Goal: Information Seeking & Learning: Learn about a topic

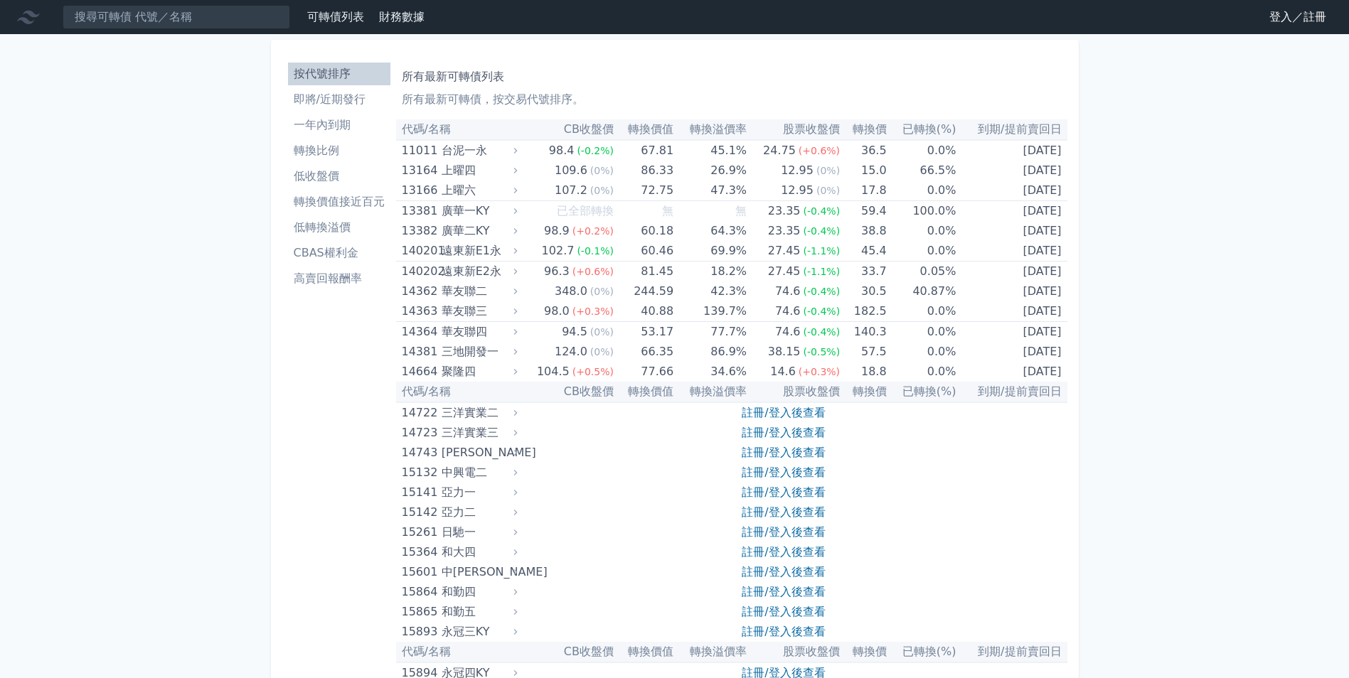
click at [1292, 22] on link "登入／註冊" at bounding box center [1298, 17] width 80 height 23
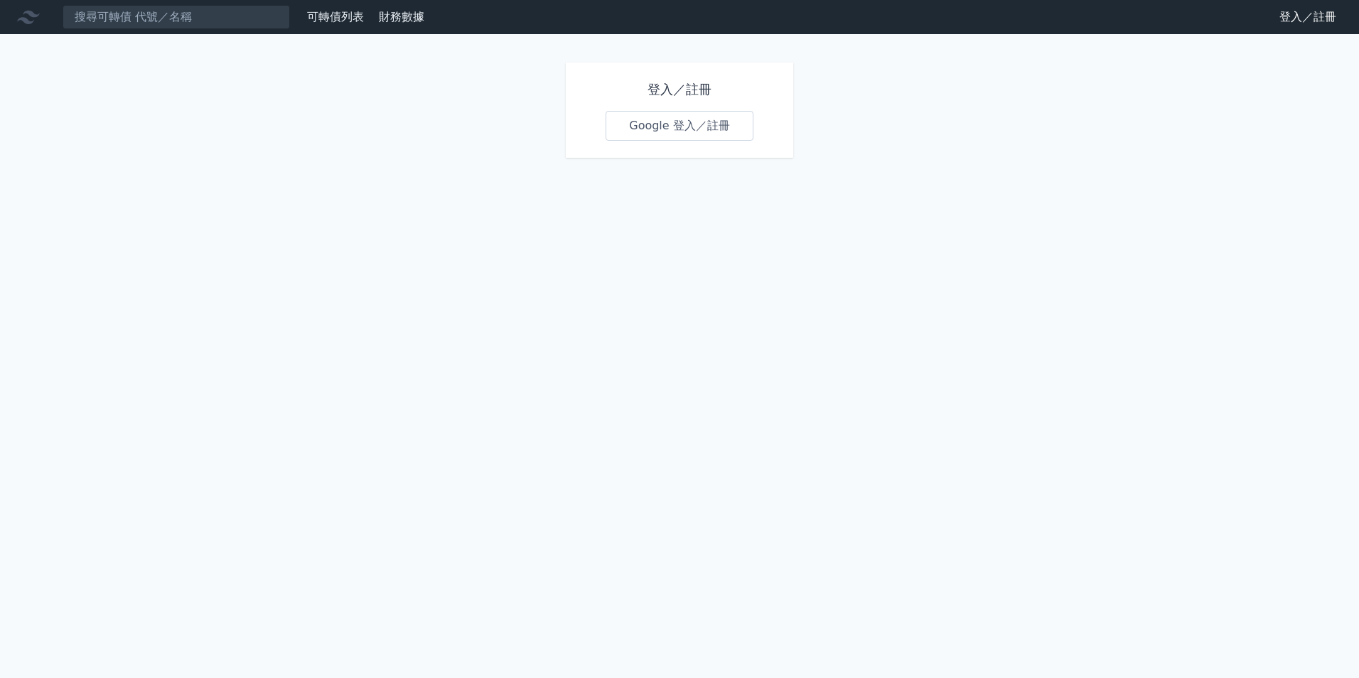
click at [698, 130] on link "Google 登入／註冊" at bounding box center [680, 126] width 148 height 30
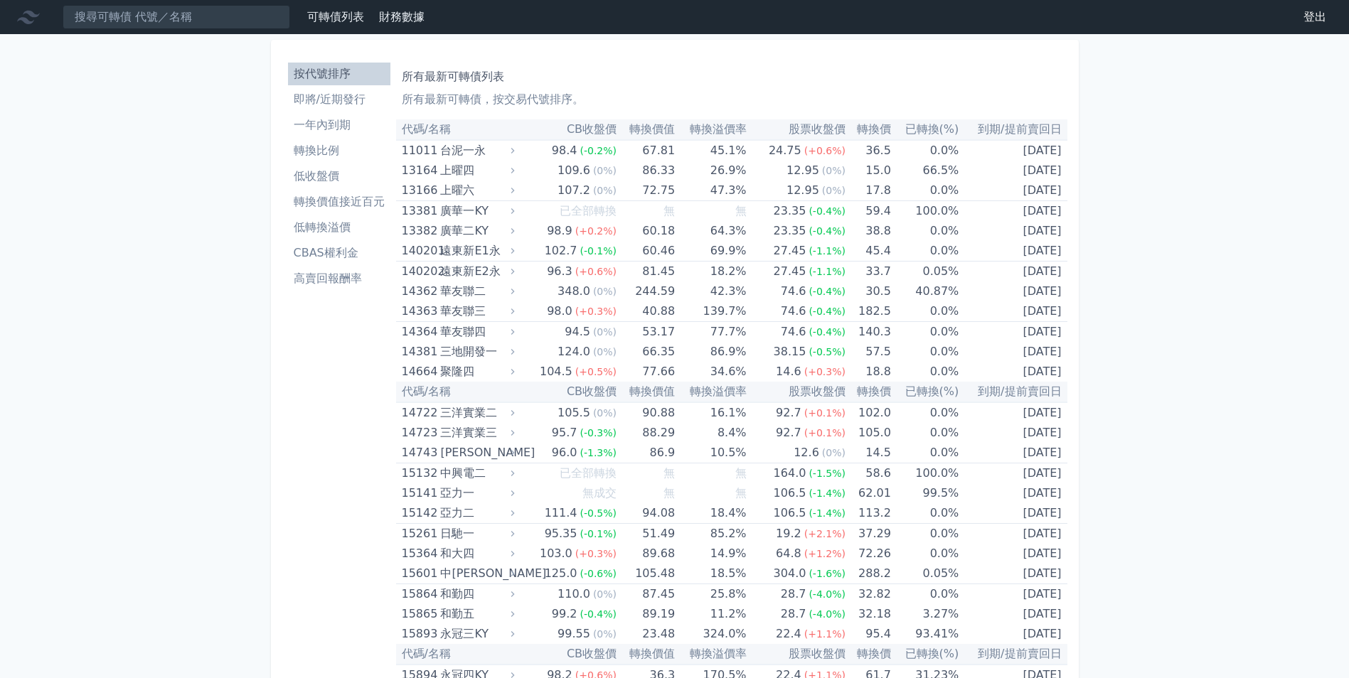
click at [358, 103] on li "即將/近期發行" at bounding box center [339, 99] width 102 height 17
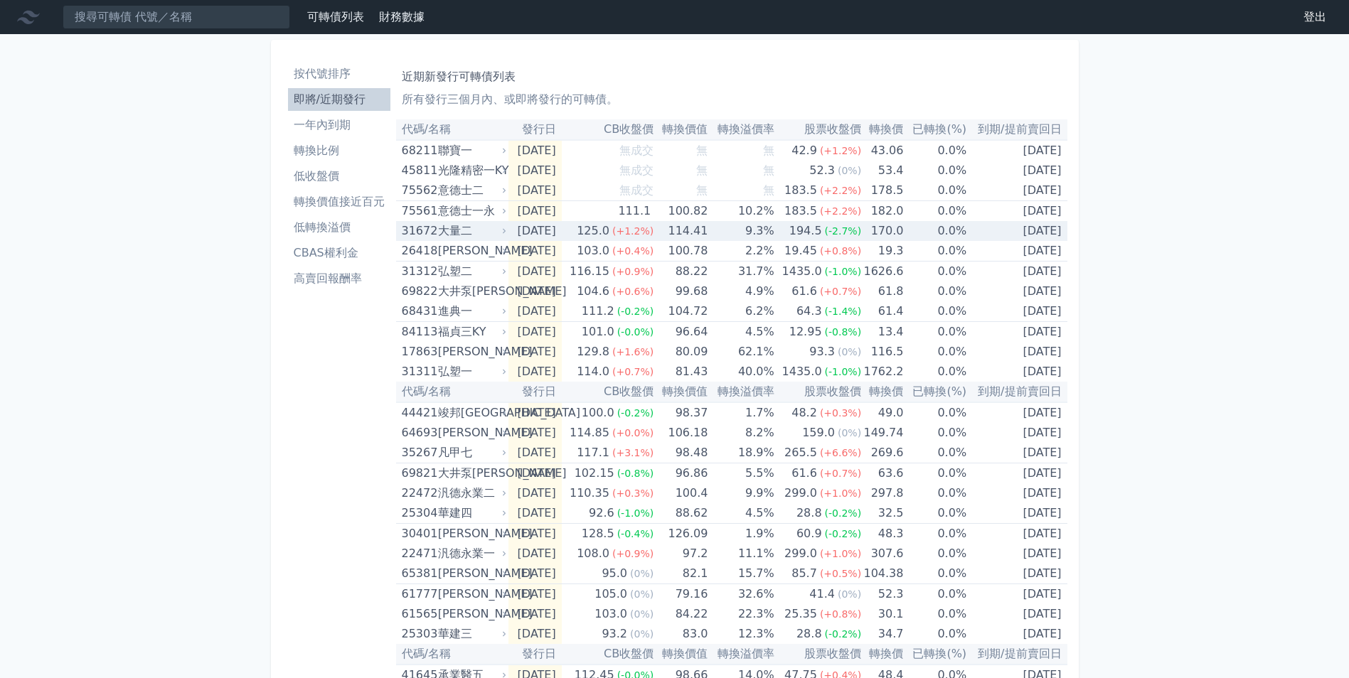
click at [495, 237] on div "大量二" at bounding box center [470, 231] width 65 height 20
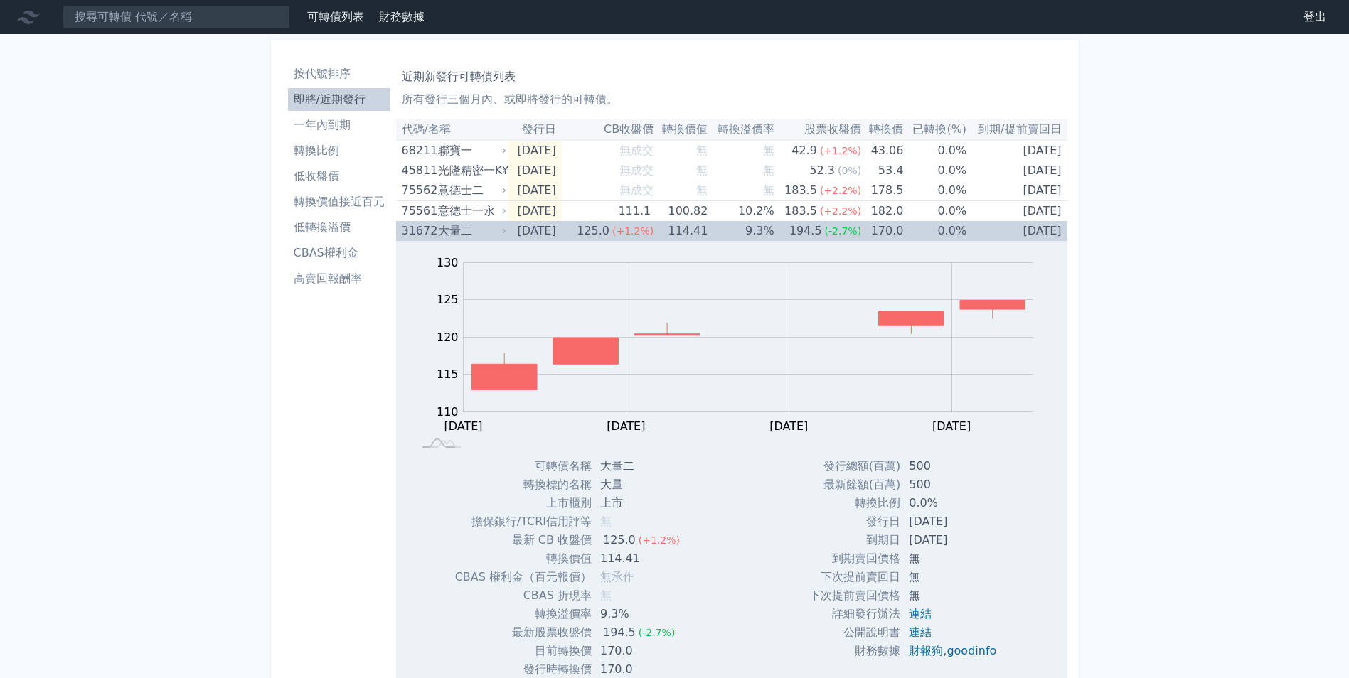
click at [495, 237] on div "大量二" at bounding box center [470, 231] width 65 height 20
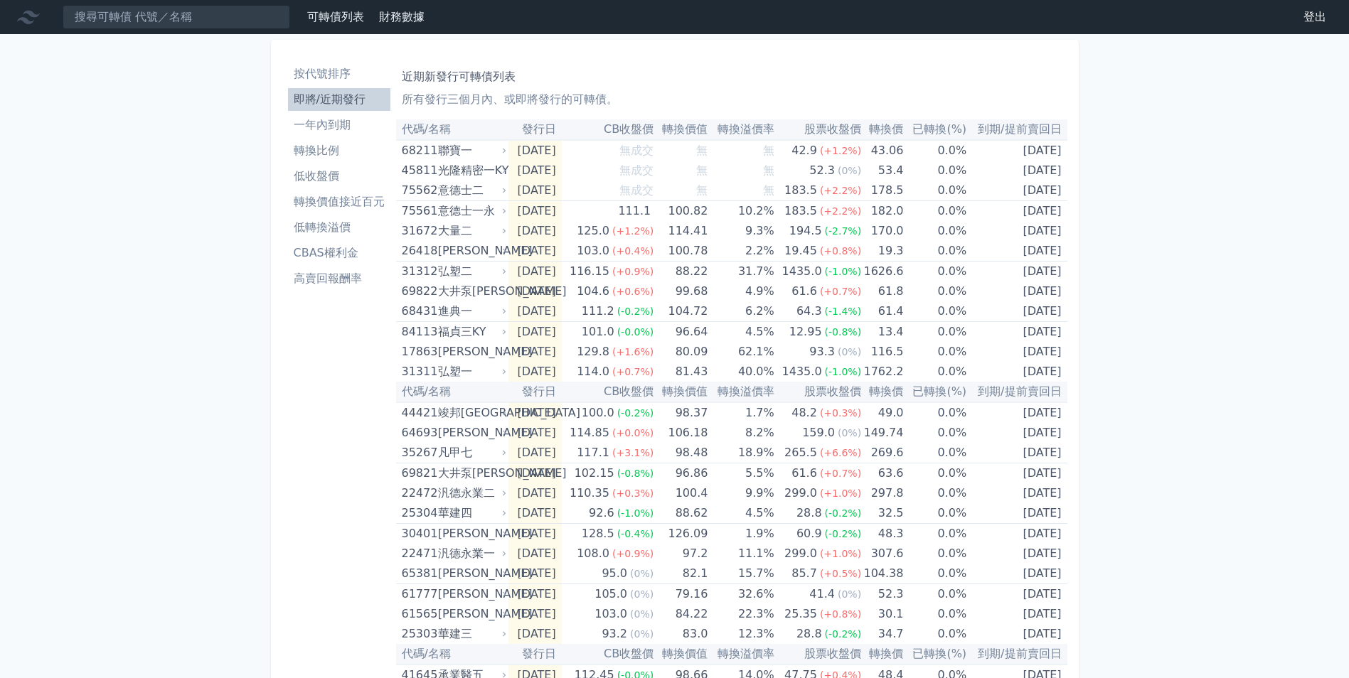
click at [343, 80] on li "按代號排序" at bounding box center [339, 73] width 102 height 17
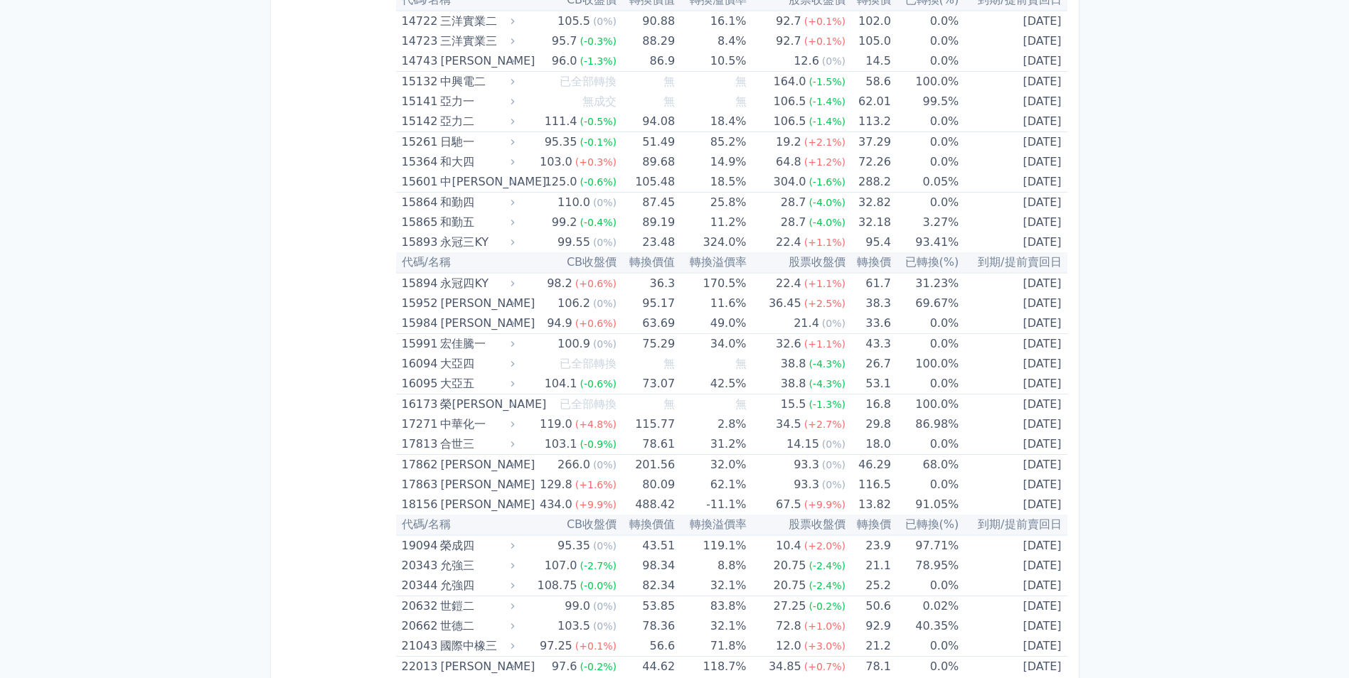
scroll to position [427, 0]
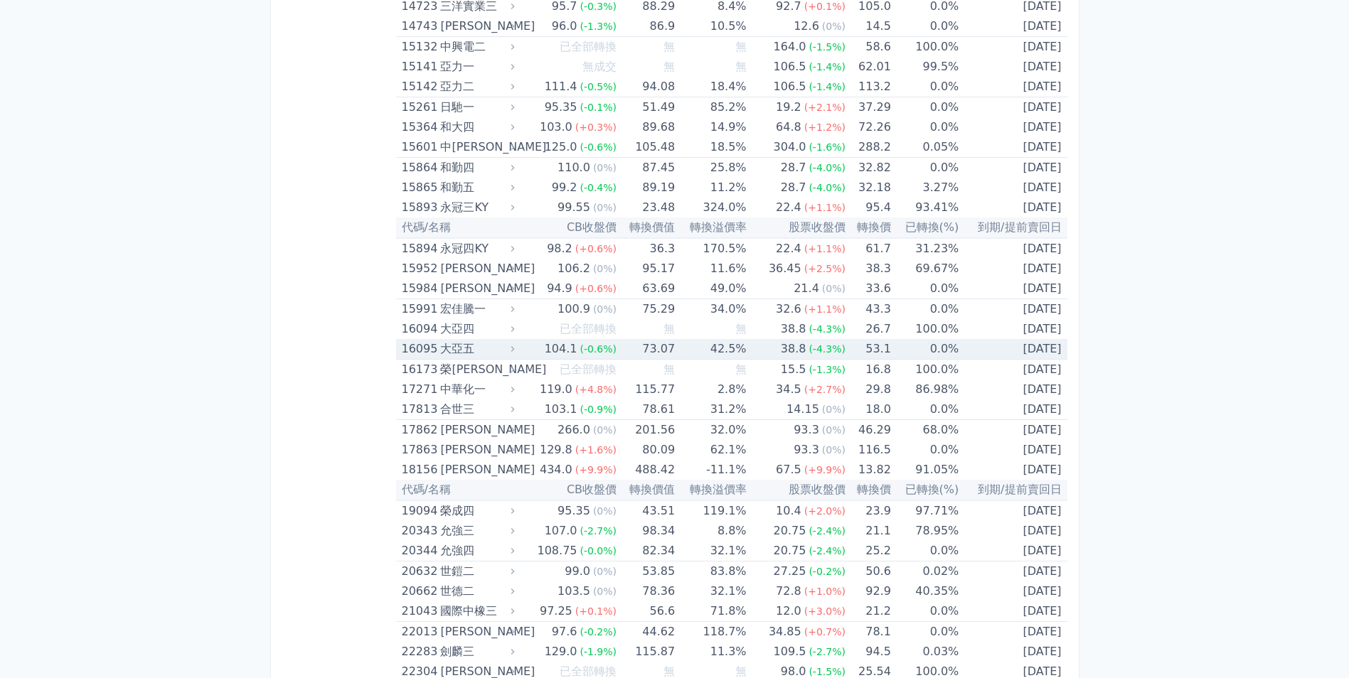
click at [514, 348] on icon at bounding box center [513, 349] width 4 height 6
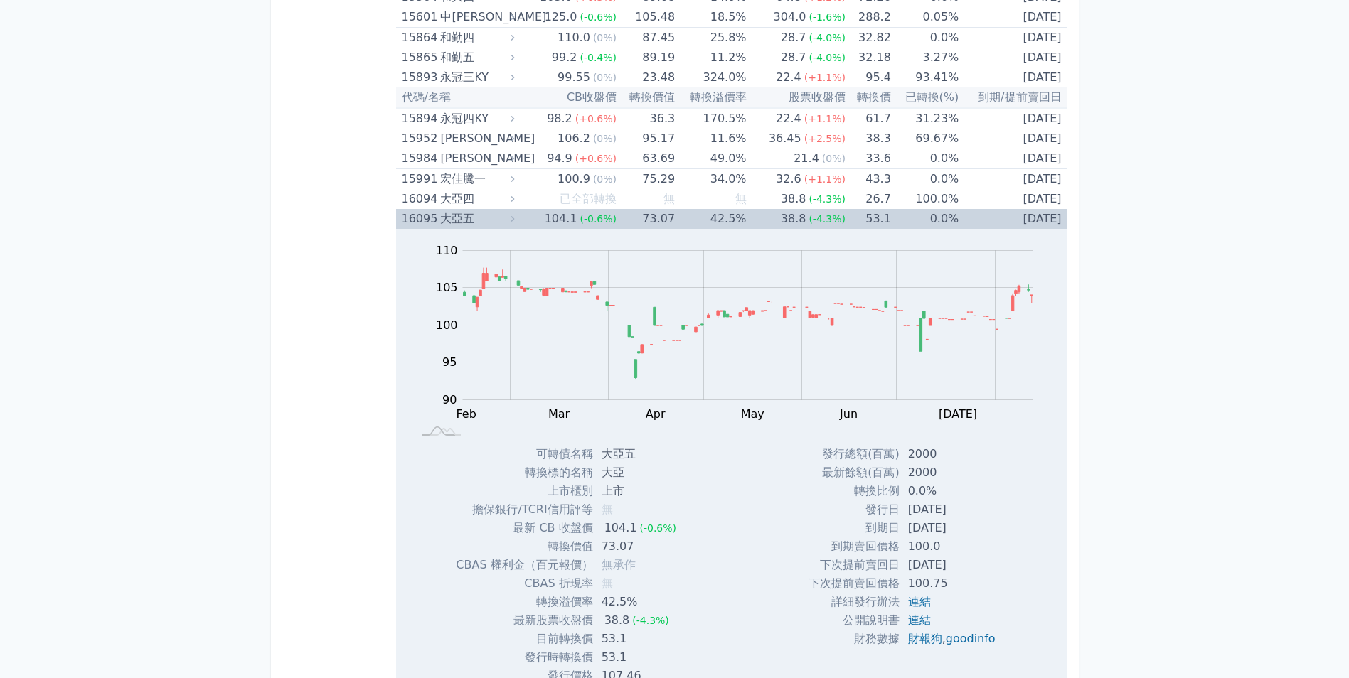
scroll to position [569, 0]
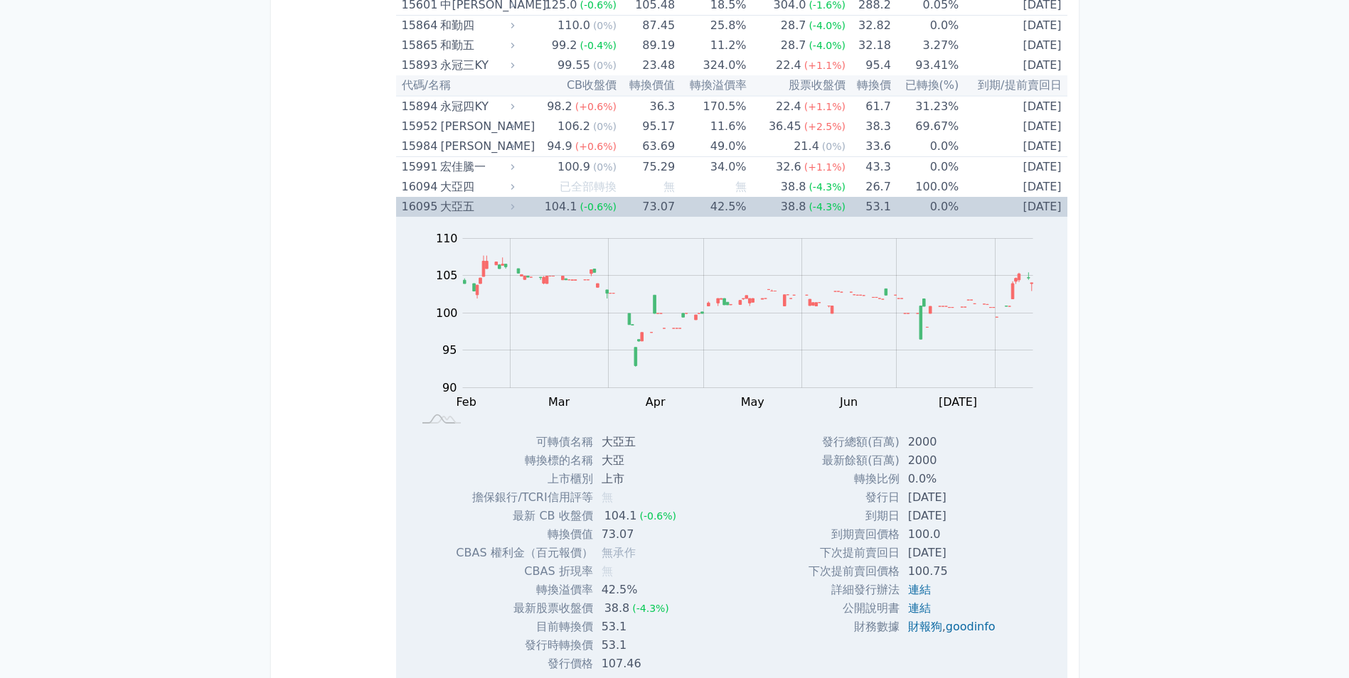
click at [508, 206] on div "大亞五" at bounding box center [475, 207] width 71 height 20
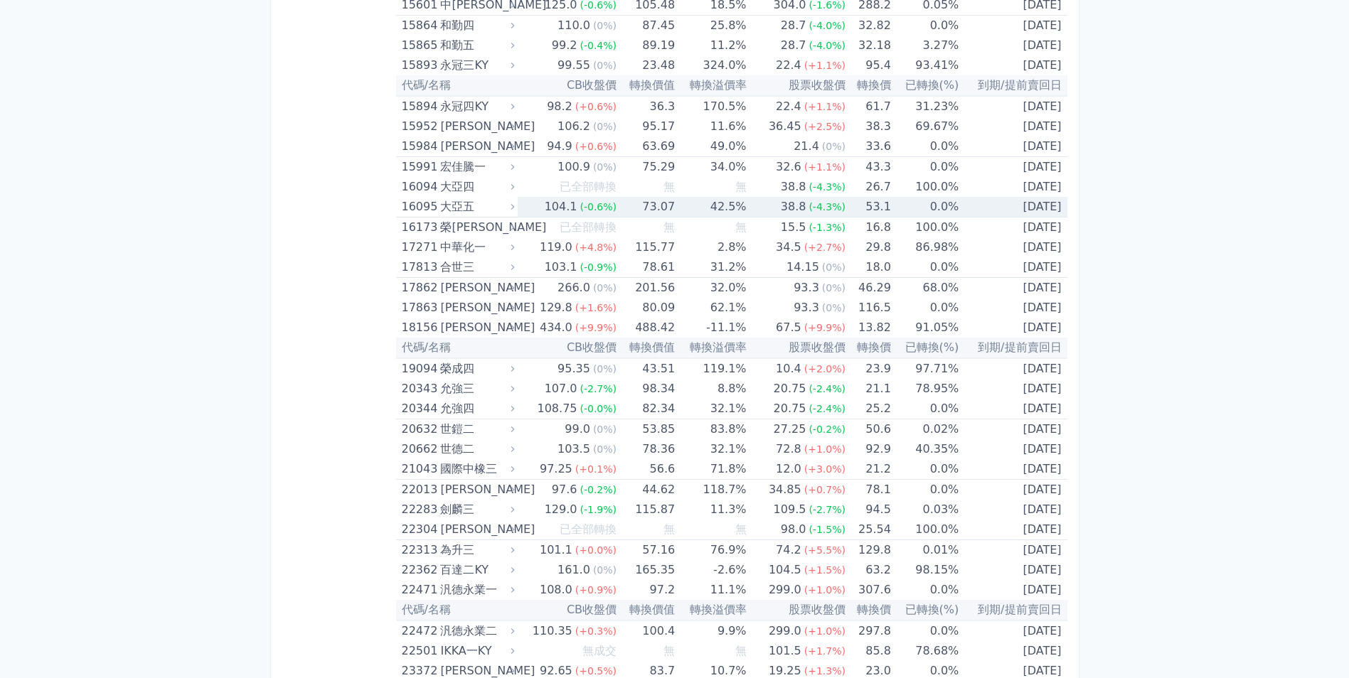
click at [508, 206] on div "大亞五" at bounding box center [475, 207] width 71 height 20
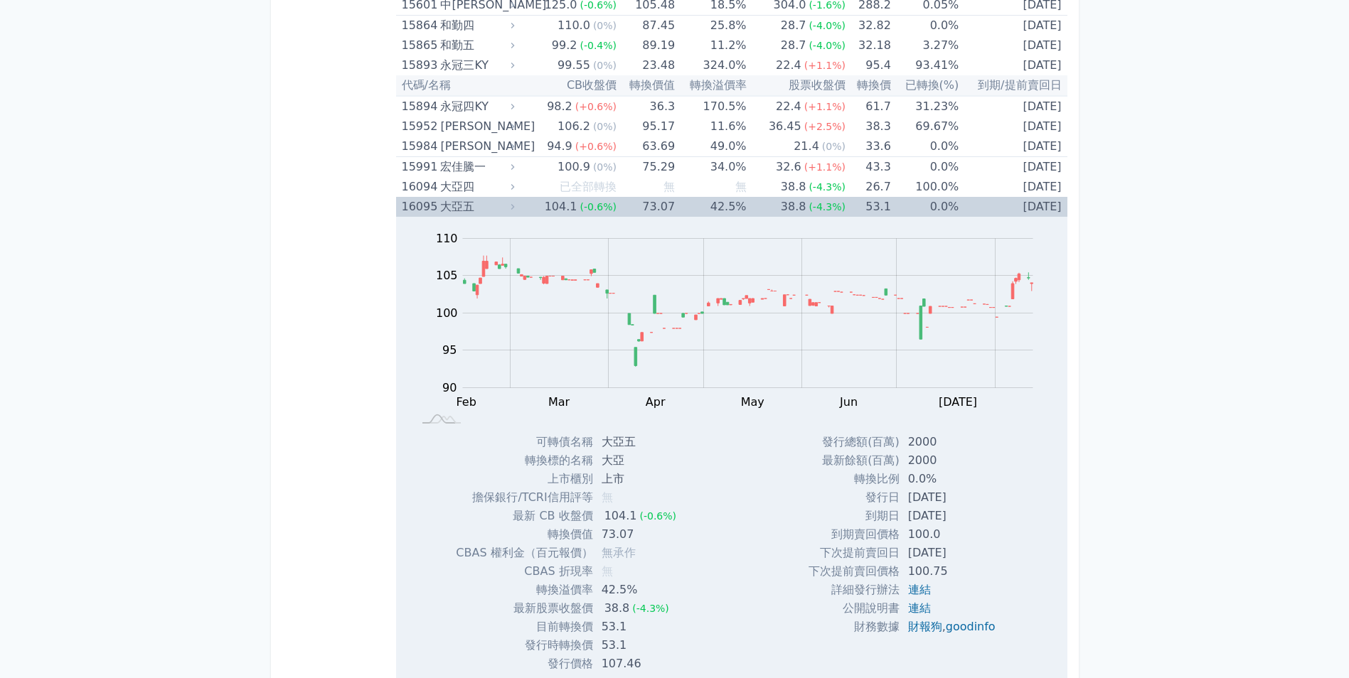
click at [508, 206] on div "大亞五" at bounding box center [475, 207] width 71 height 20
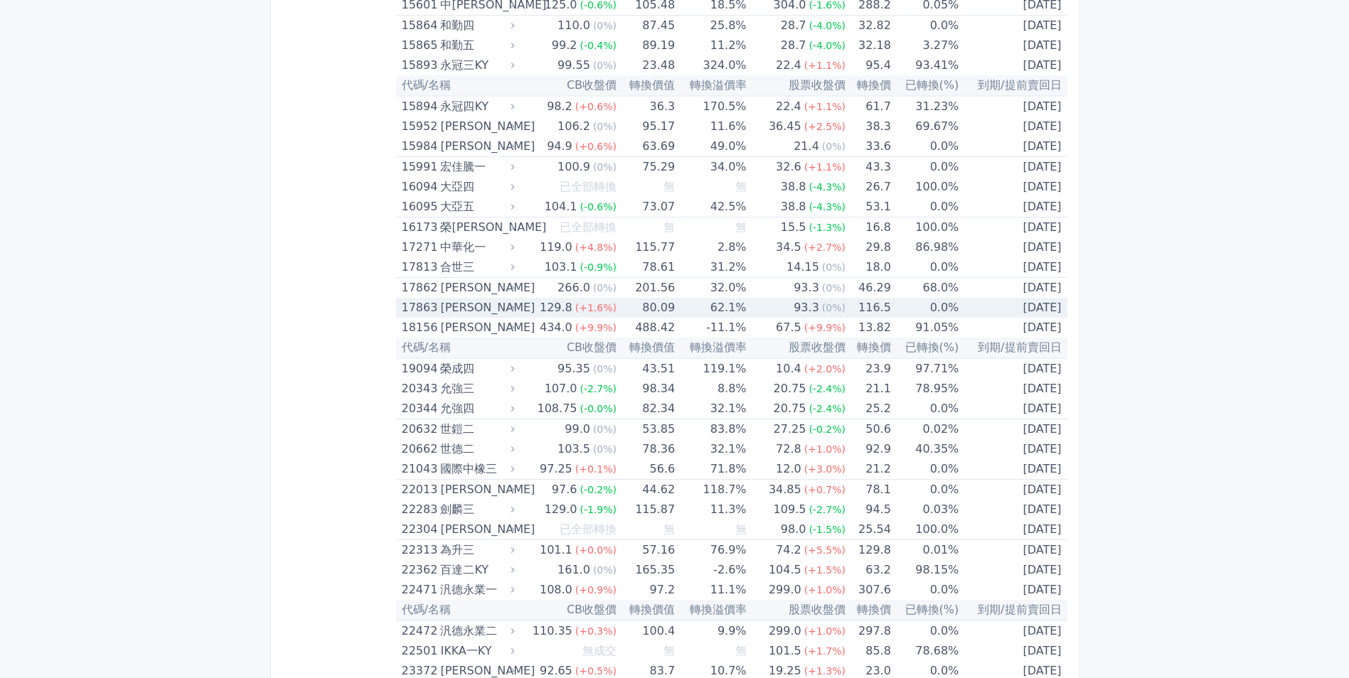
click at [515, 308] on icon at bounding box center [513, 308] width 10 height 10
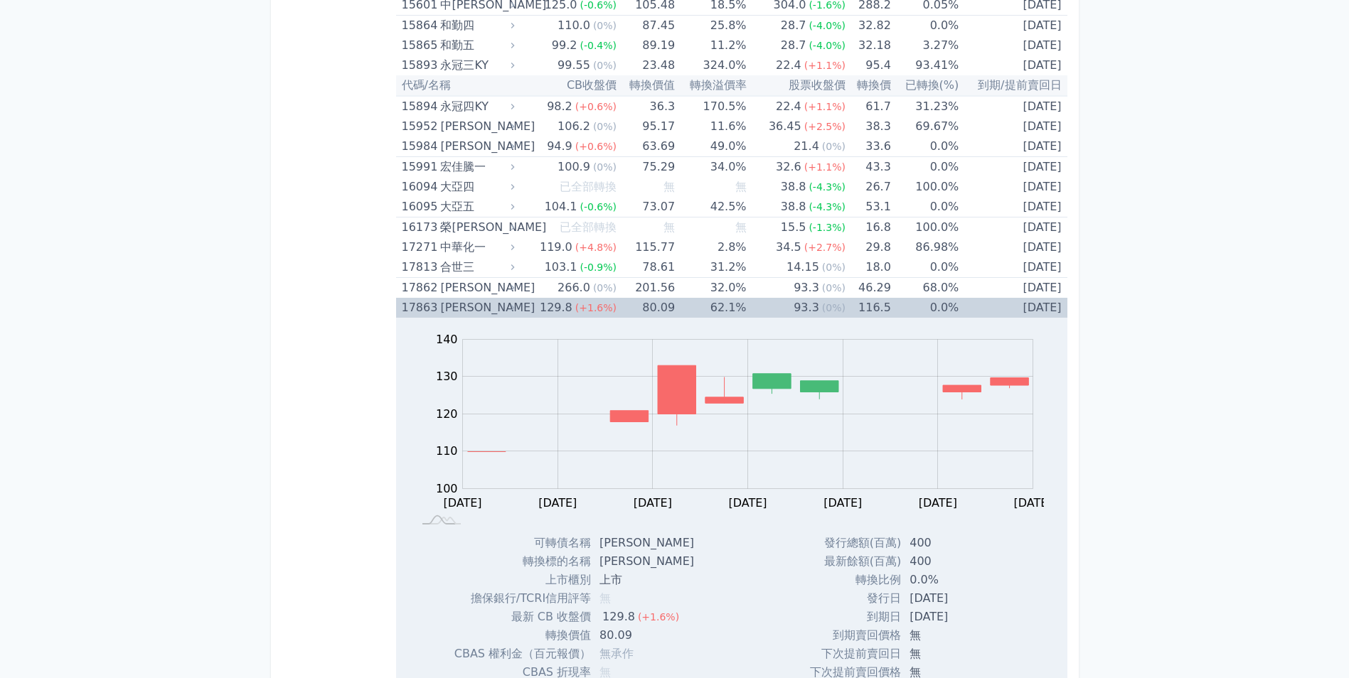
click at [515, 308] on icon at bounding box center [513, 308] width 10 height 10
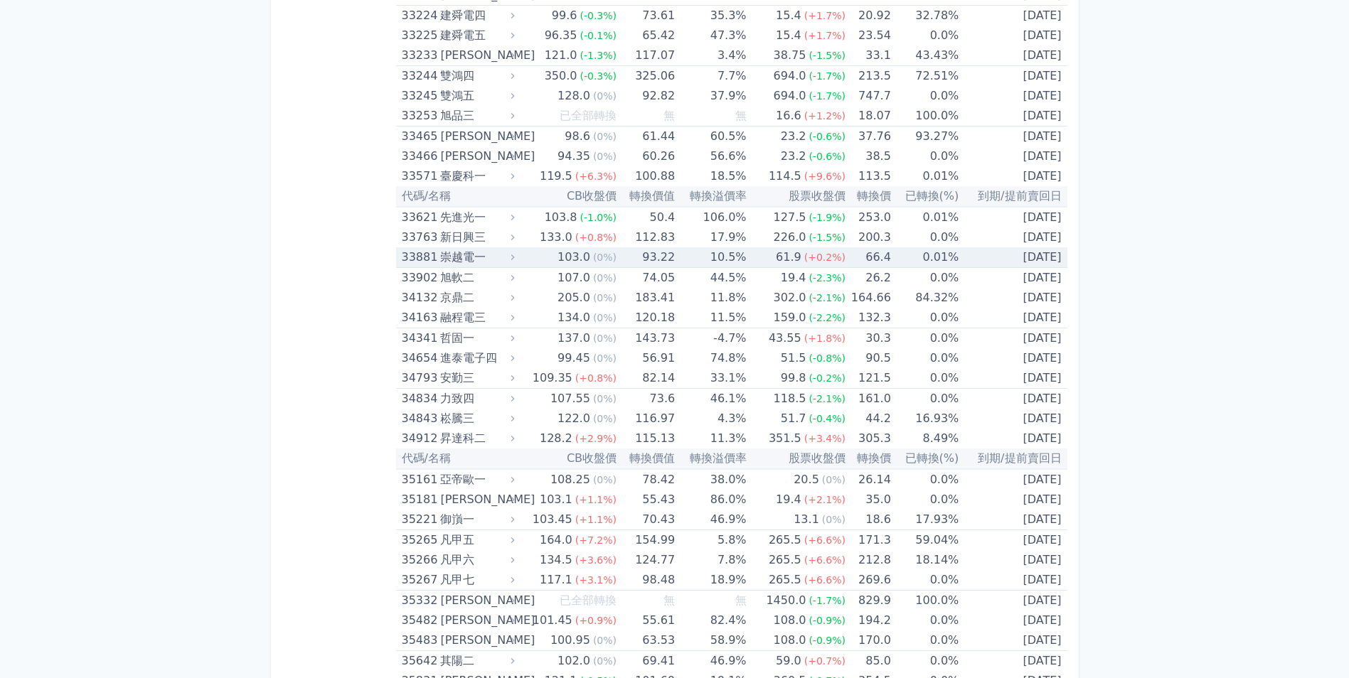
scroll to position [2844, 0]
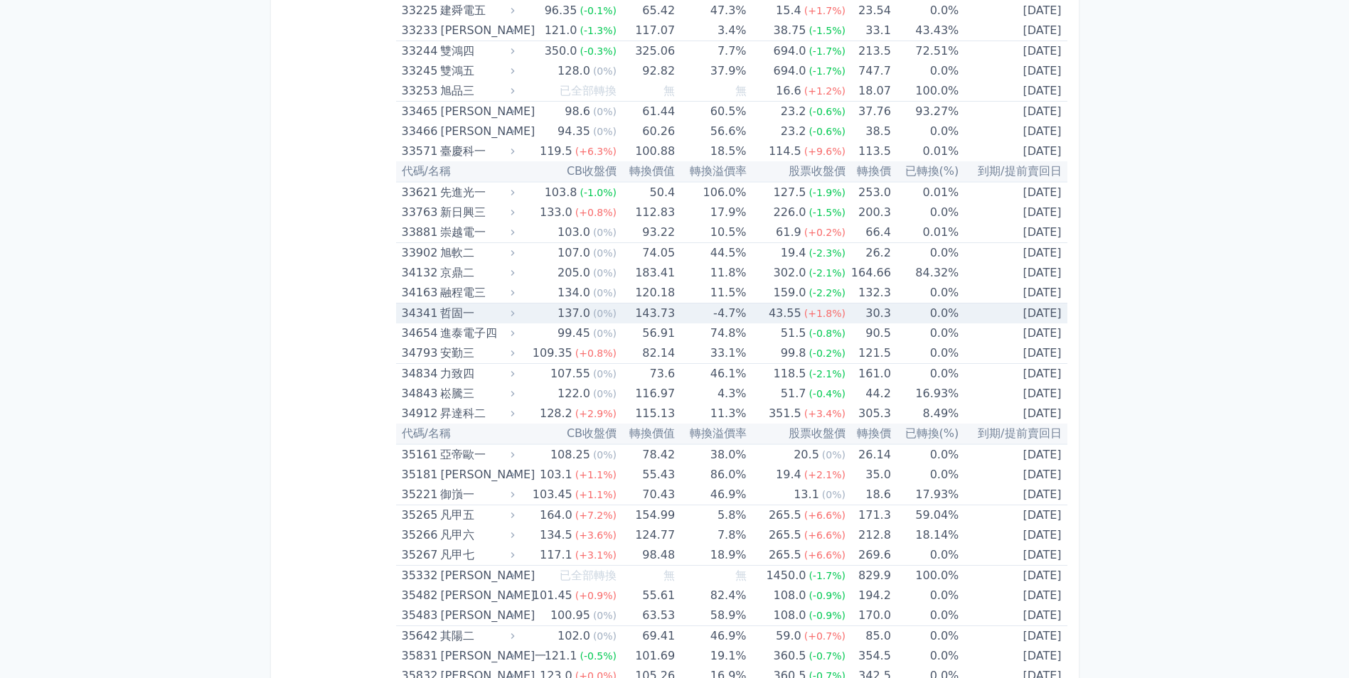
click at [505, 314] on div "哲固一" at bounding box center [475, 314] width 71 height 20
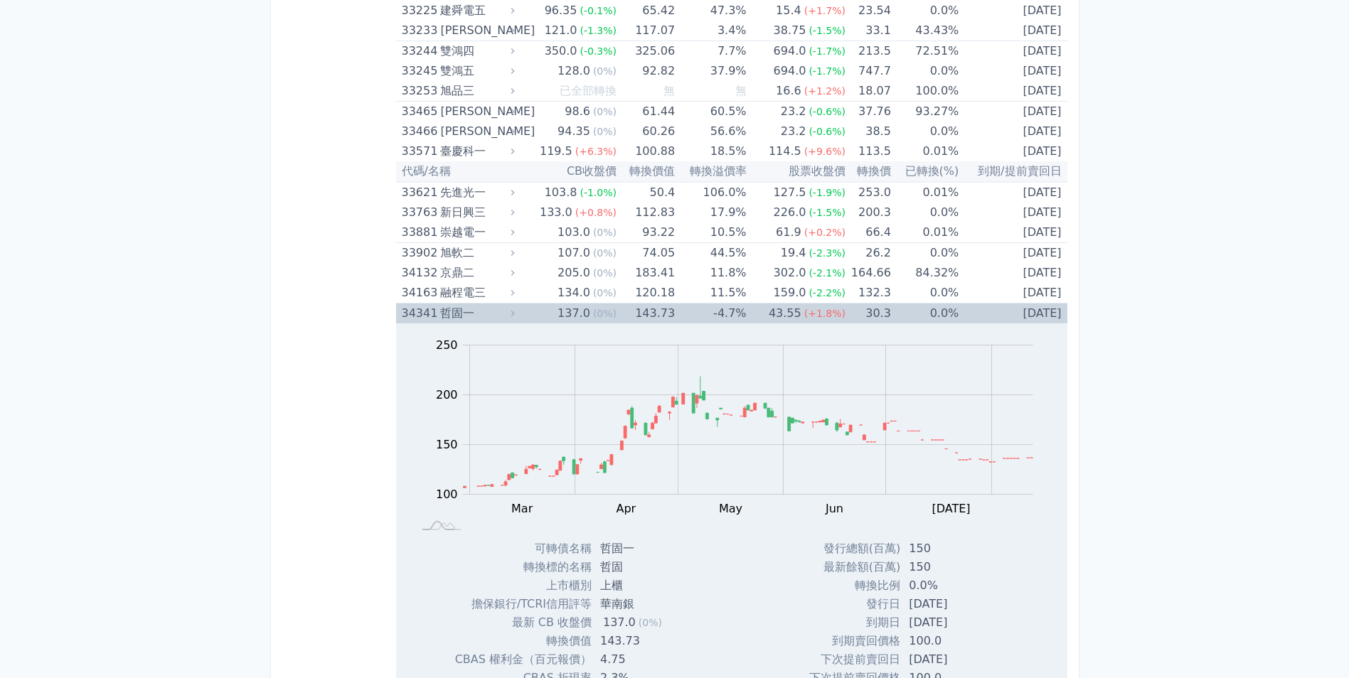
click at [505, 314] on div "哲固一" at bounding box center [475, 314] width 71 height 20
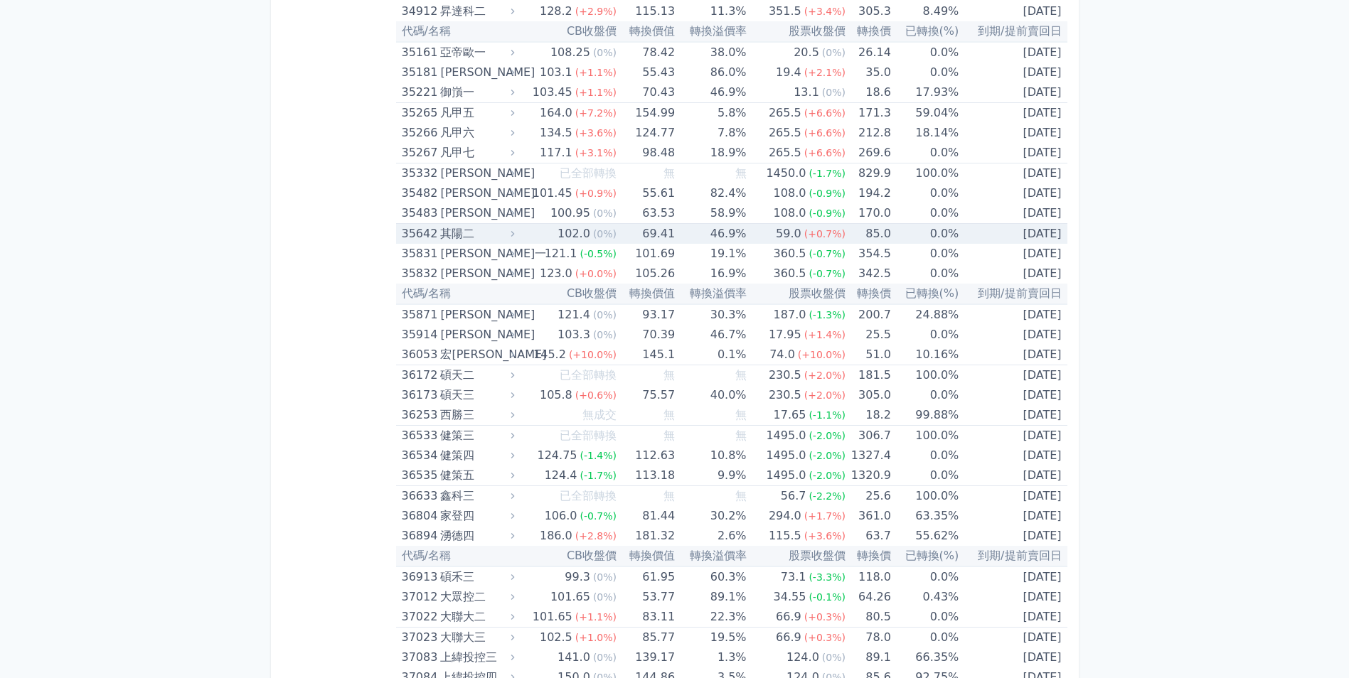
scroll to position [3271, 0]
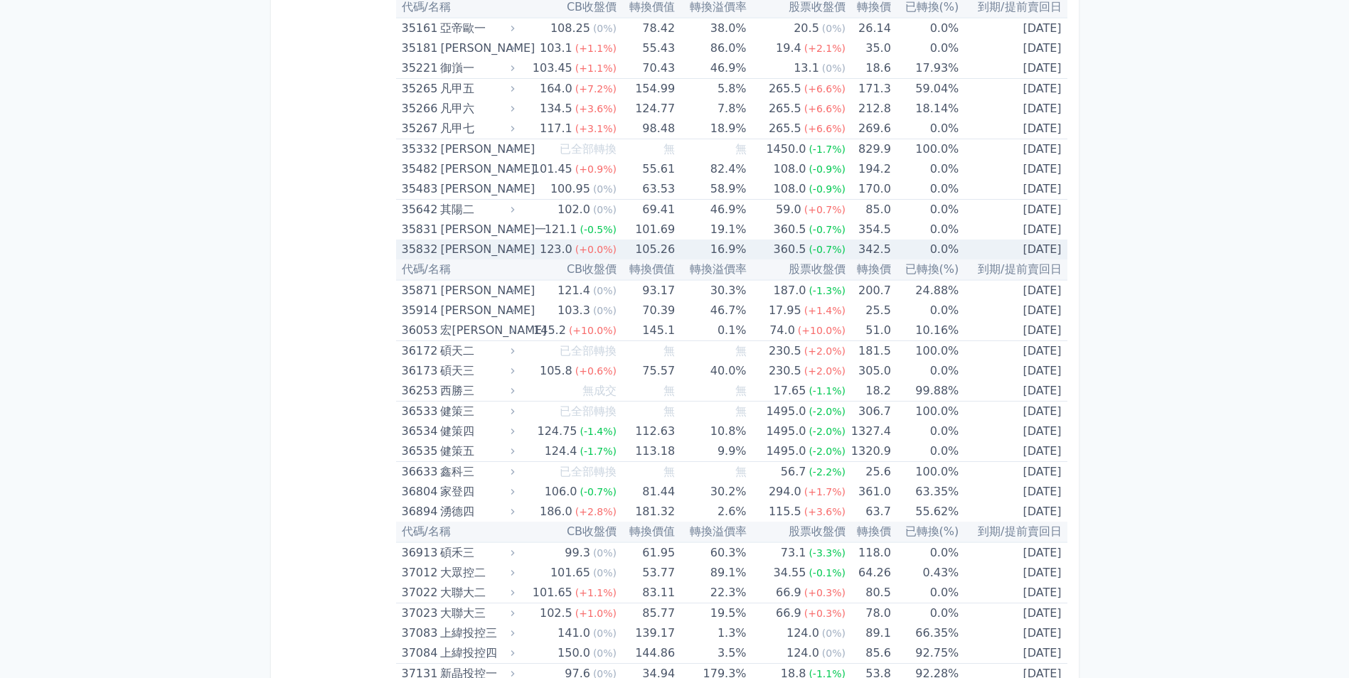
click at [518, 252] on icon at bounding box center [513, 250] width 10 height 10
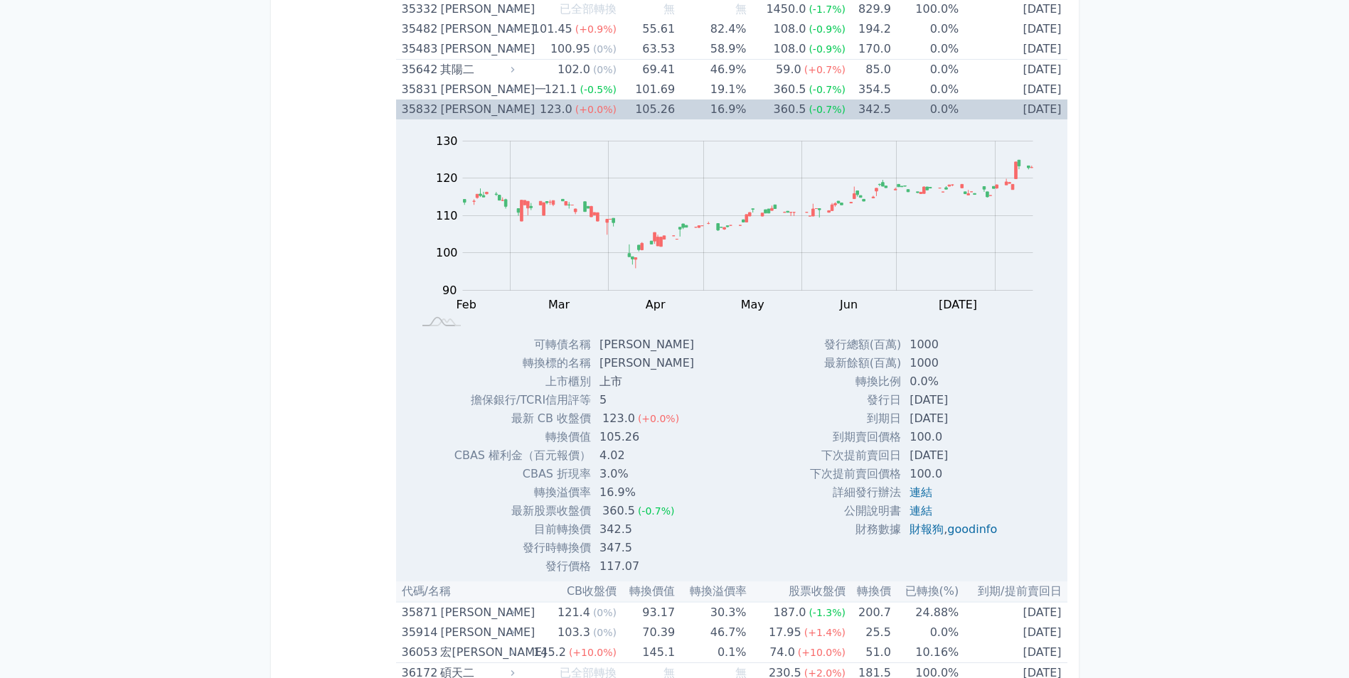
scroll to position [3413, 0]
click at [518, 108] on icon at bounding box center [513, 107] width 10 height 10
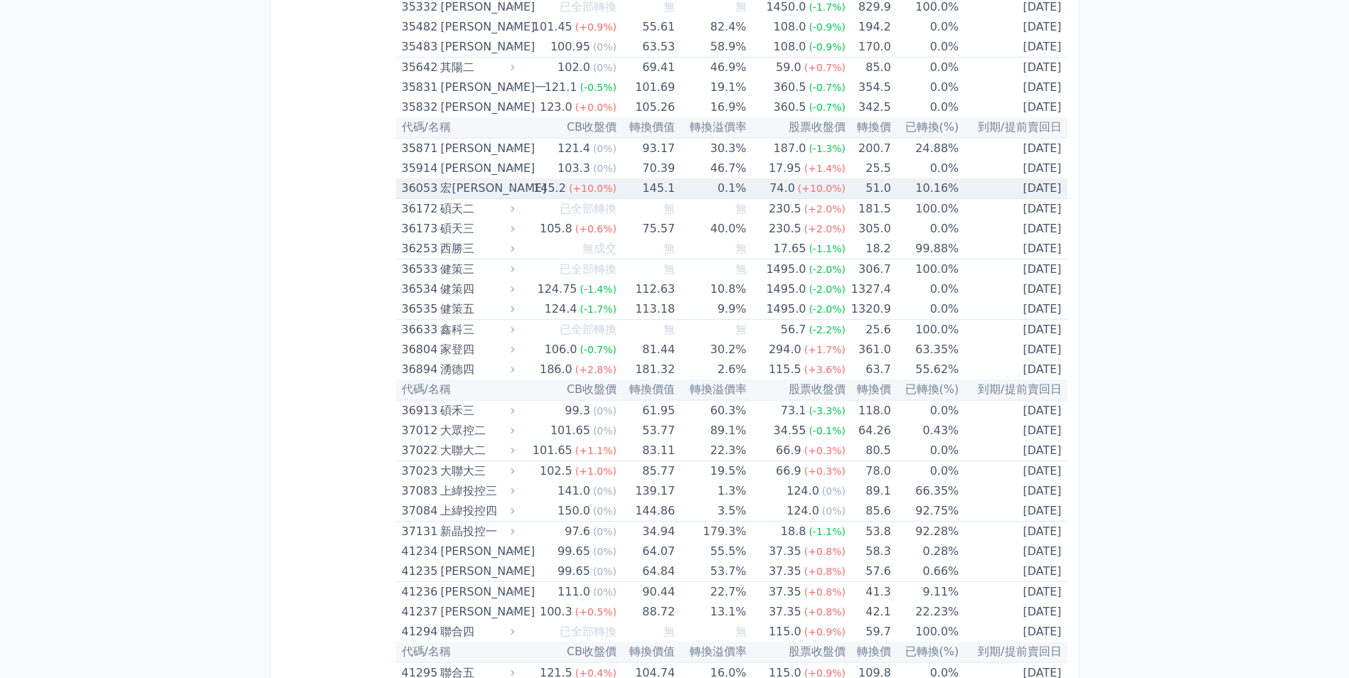
click at [515, 187] on icon at bounding box center [513, 188] width 10 height 10
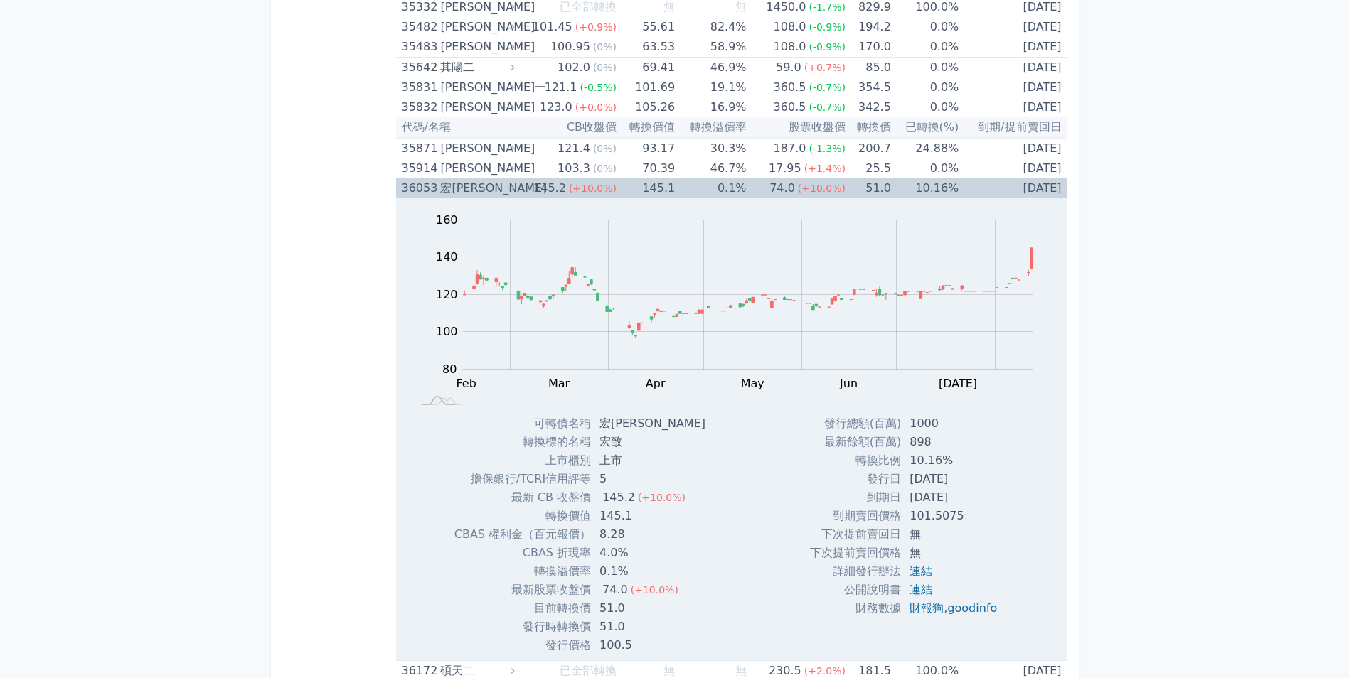
click at [511, 183] on div "宏[PERSON_NAME]" at bounding box center [475, 188] width 71 height 20
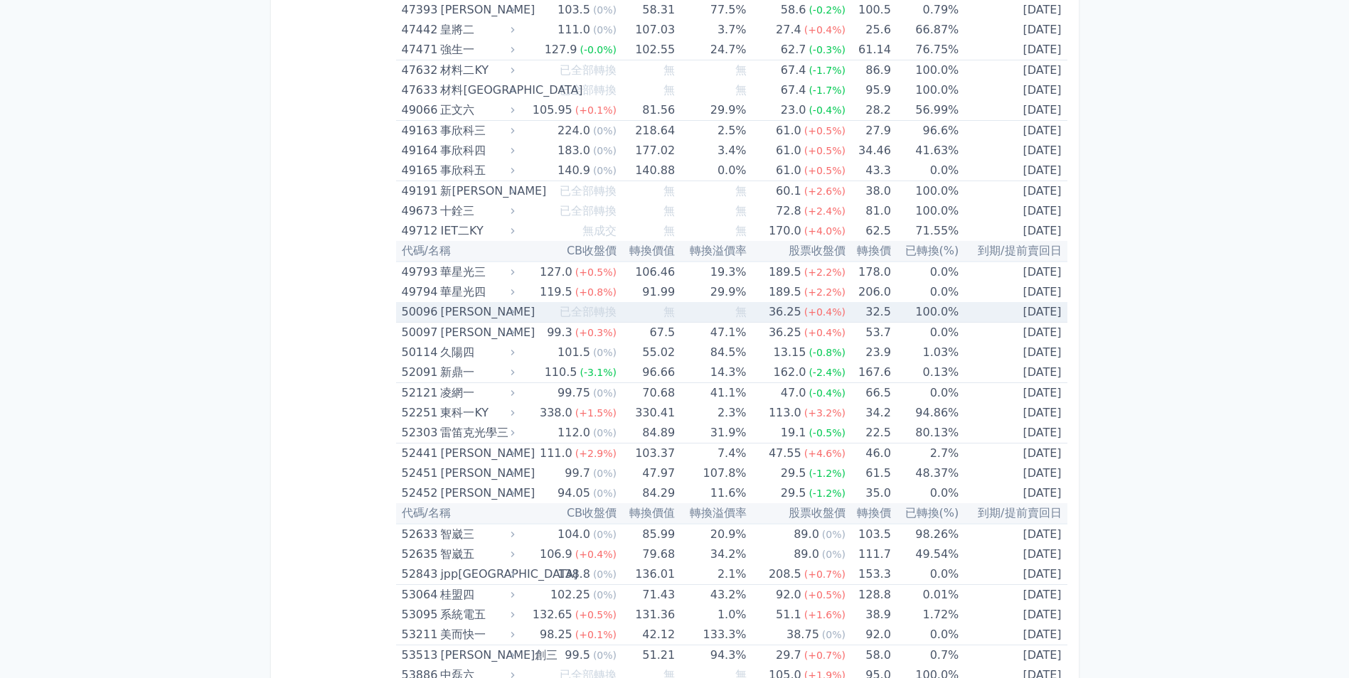
scroll to position [4622, 0]
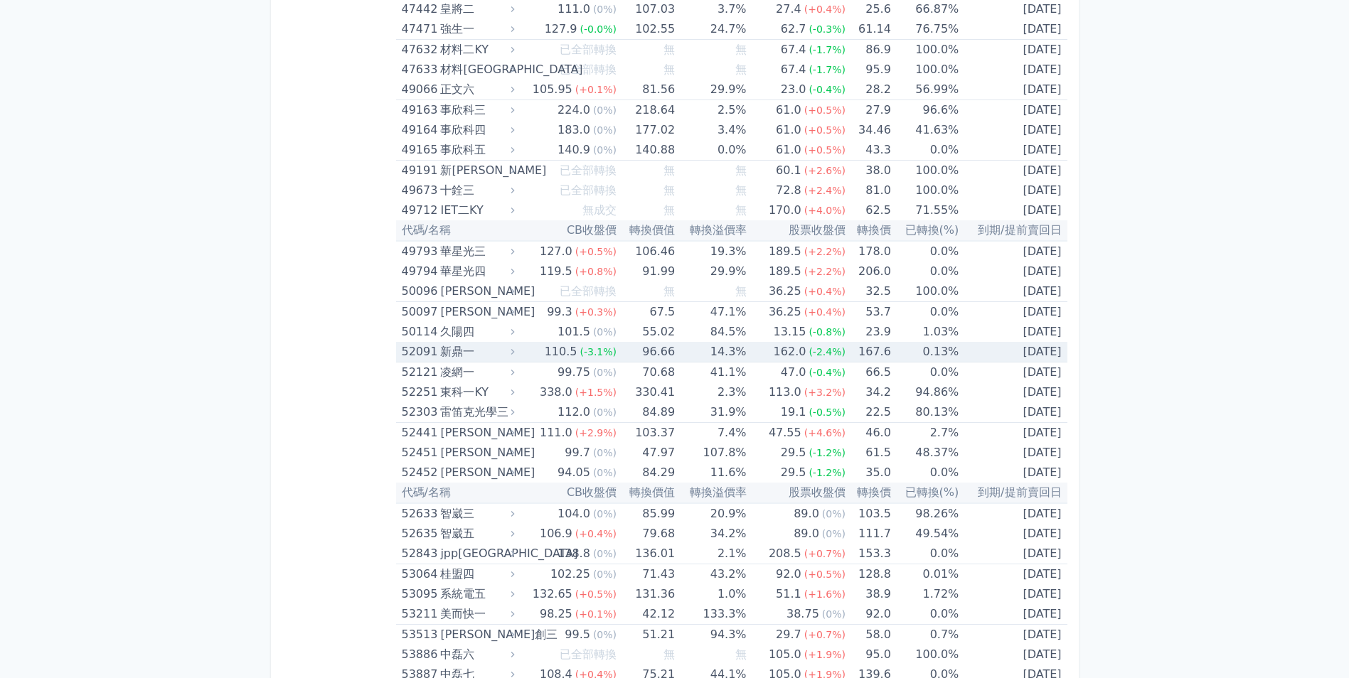
click at [515, 353] on icon at bounding box center [513, 352] width 10 height 10
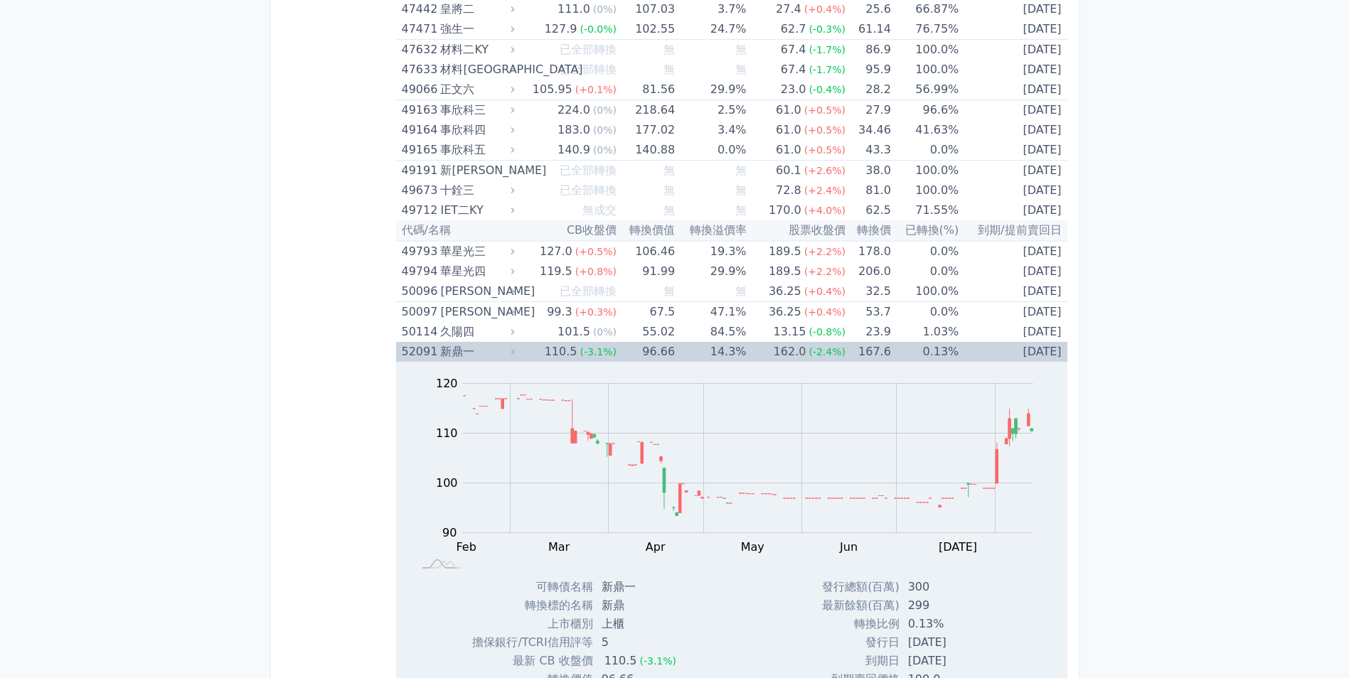
click at [515, 353] on icon at bounding box center [513, 352] width 10 height 10
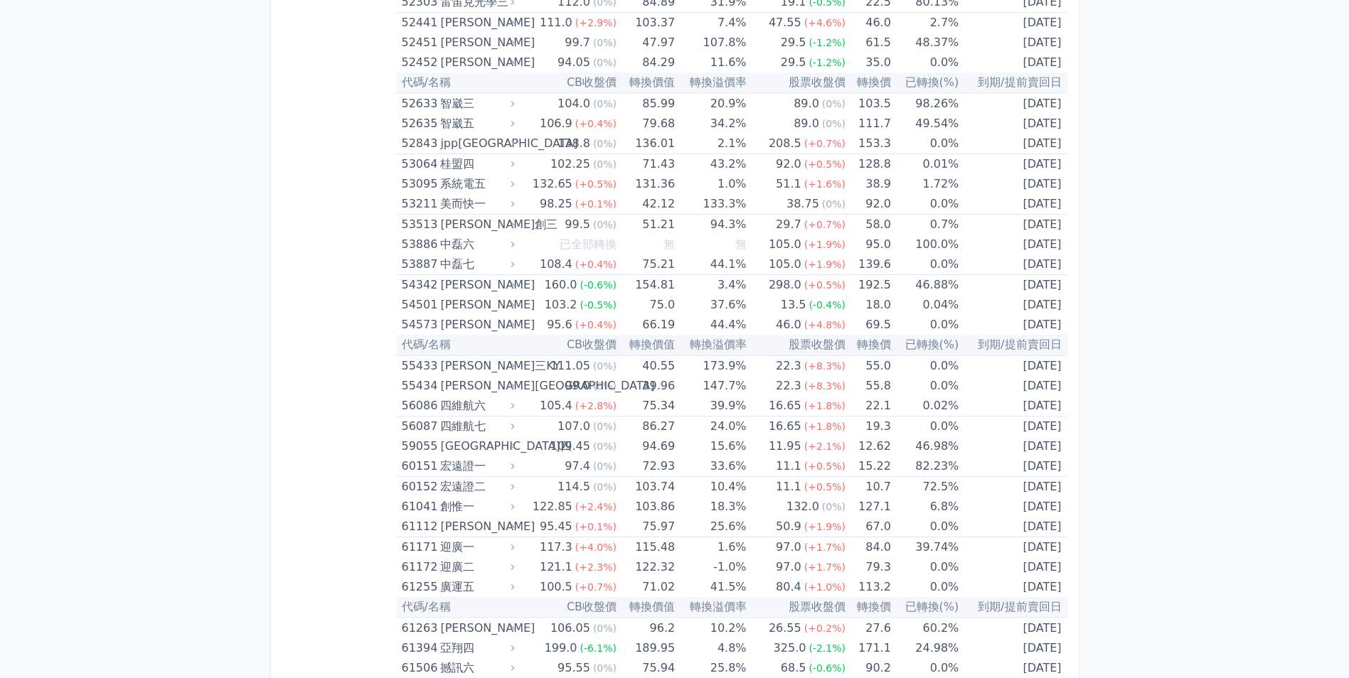
scroll to position [5048, 0]
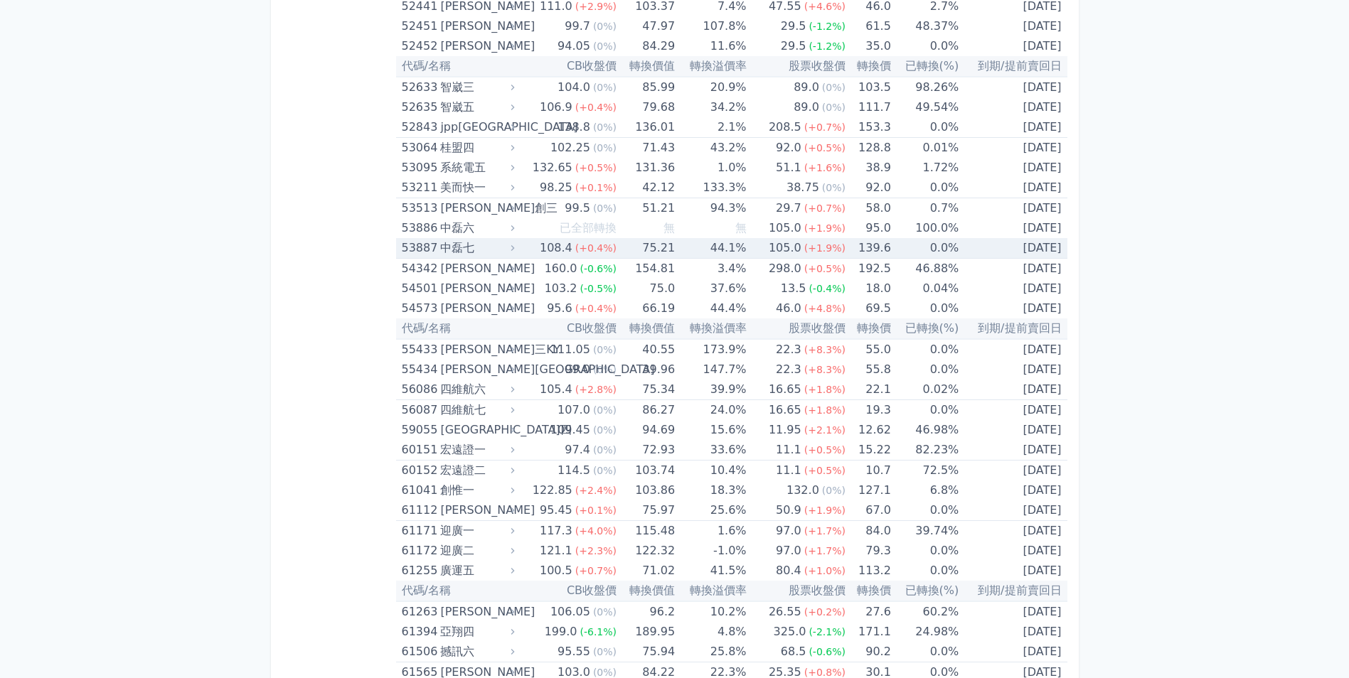
click at [508, 255] on div "中磊七" at bounding box center [475, 248] width 71 height 20
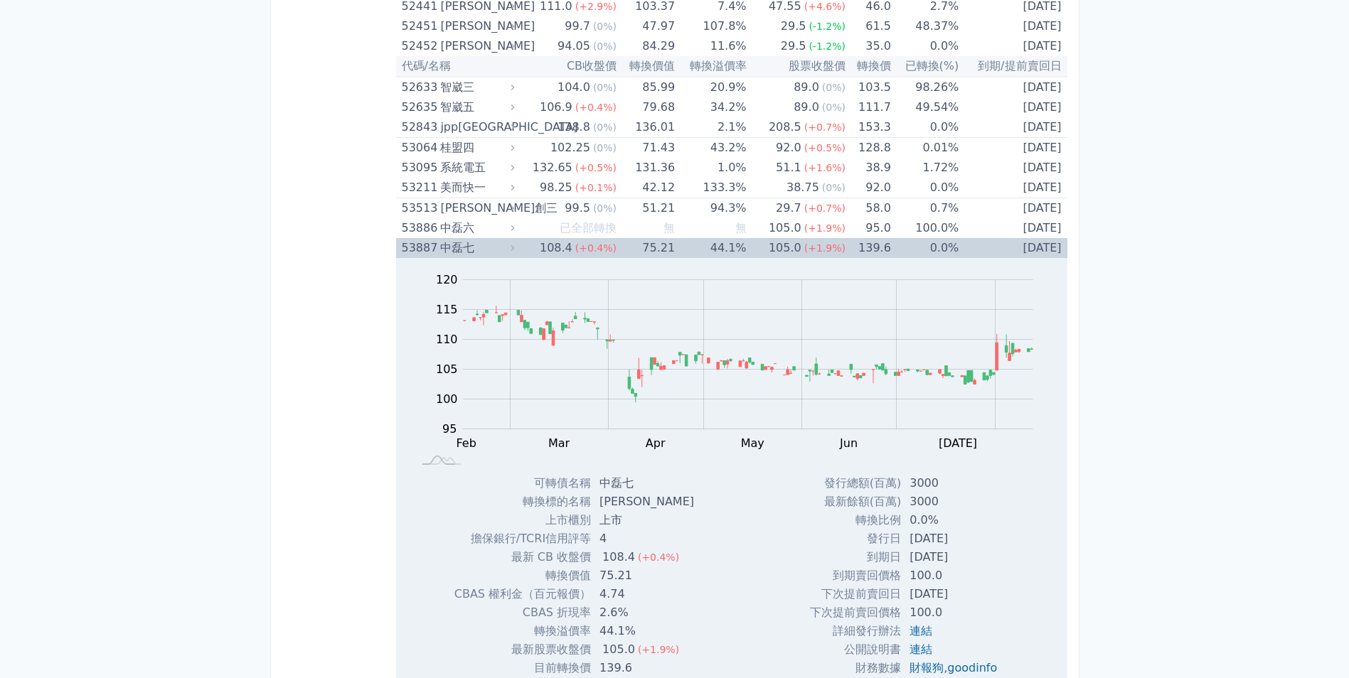
click at [508, 255] on div "中磊七" at bounding box center [475, 248] width 71 height 20
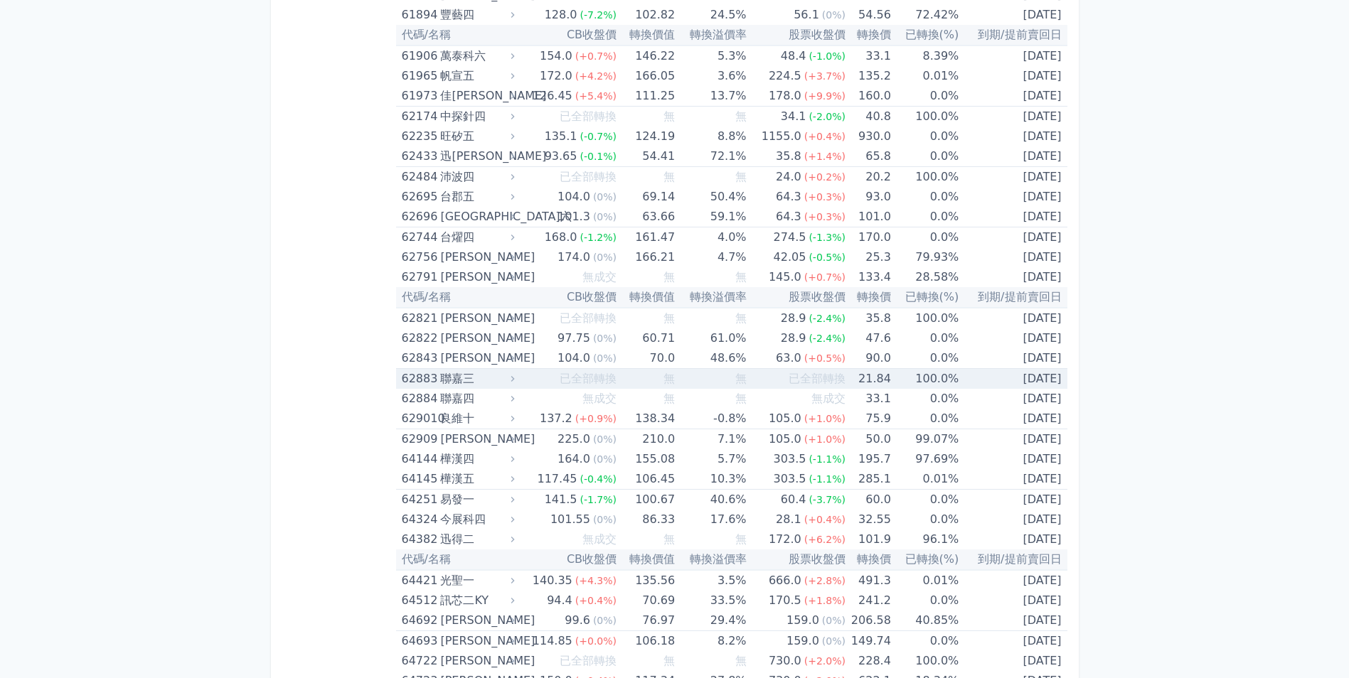
scroll to position [5901, 0]
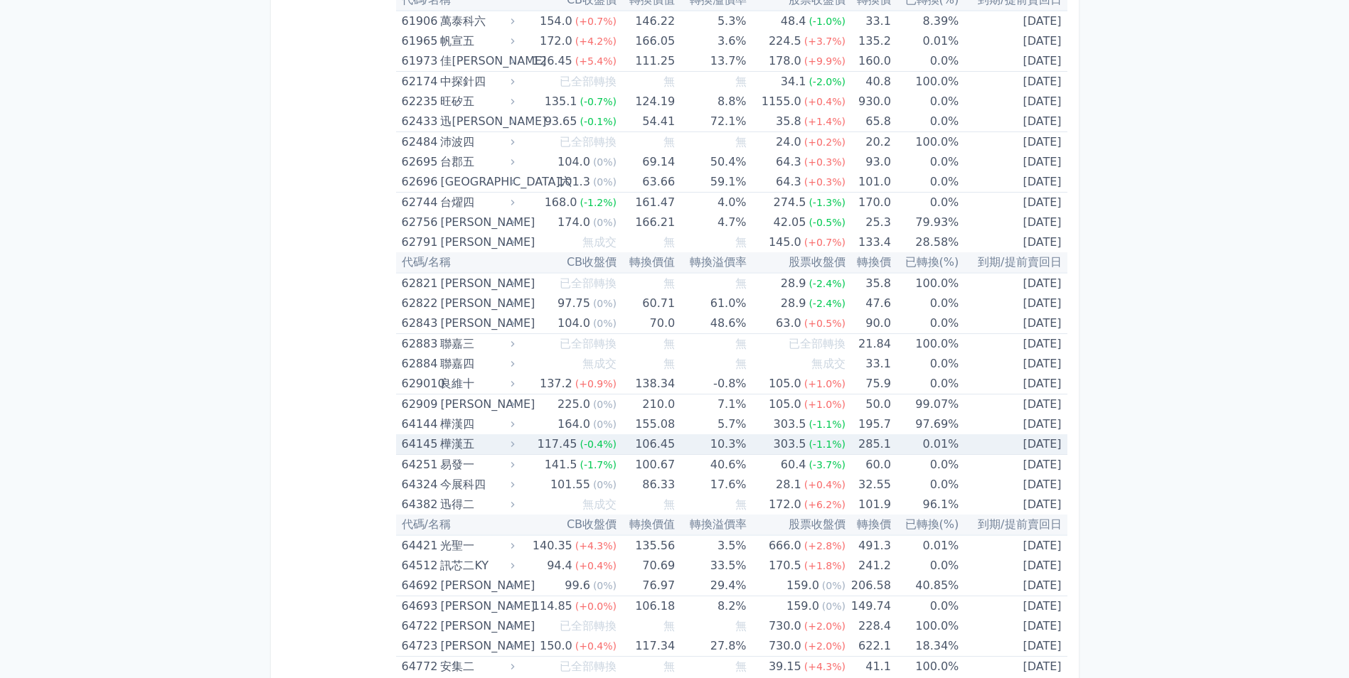
click at [508, 442] on div "樺漢五" at bounding box center [475, 444] width 71 height 20
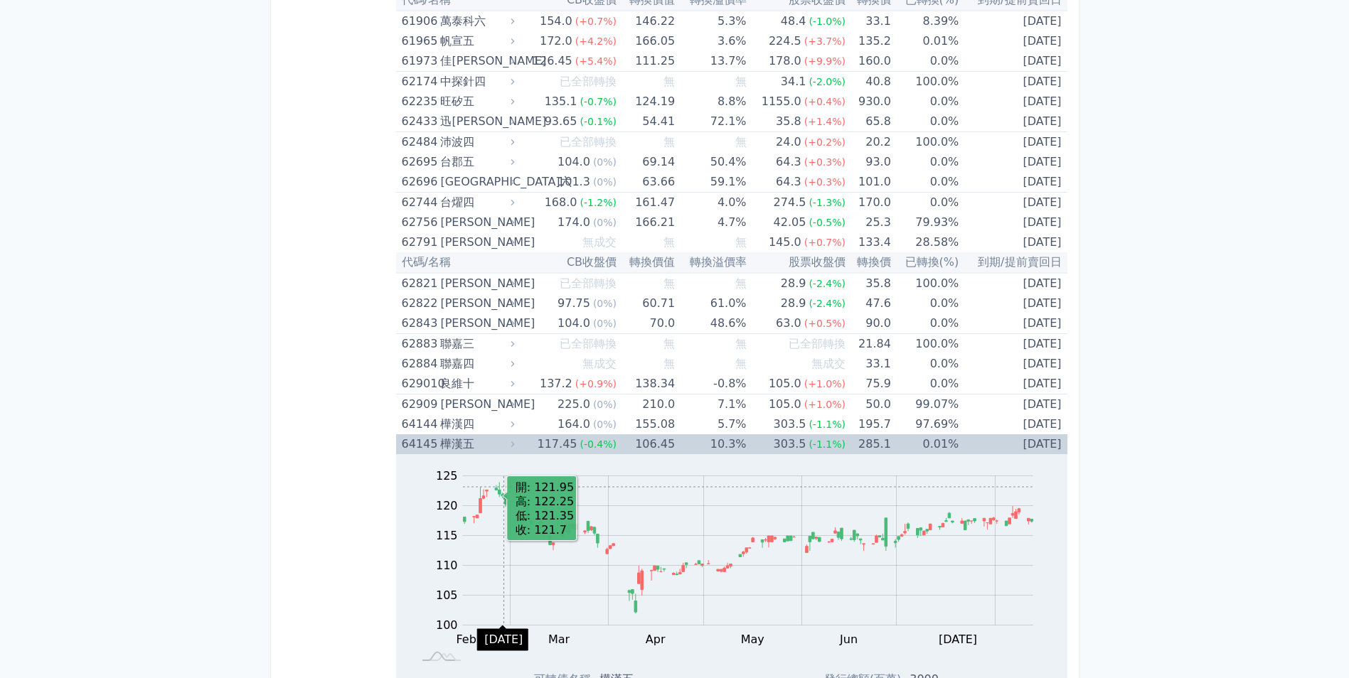
scroll to position [6257, 0]
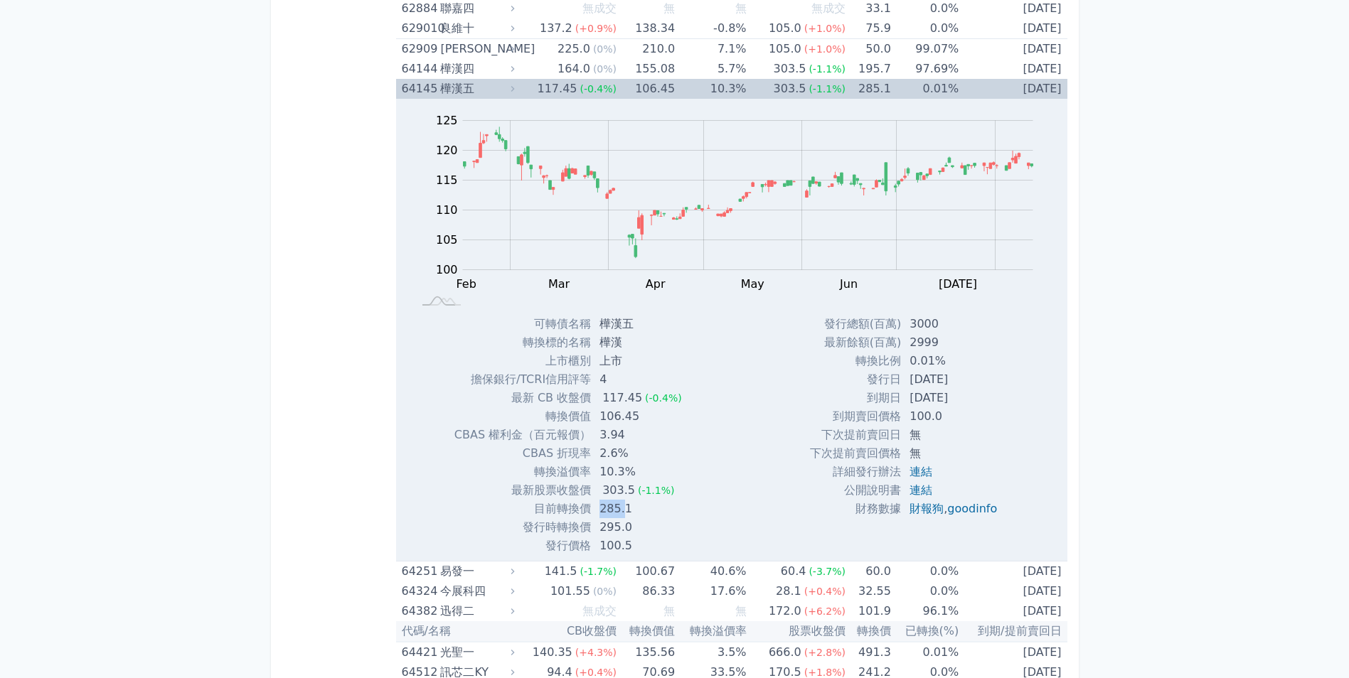
drag, startPoint x: 596, startPoint y: 511, endPoint x: 623, endPoint y: 505, distance: 27.6
click at [623, 505] on td "285.1" at bounding box center [642, 509] width 102 height 18
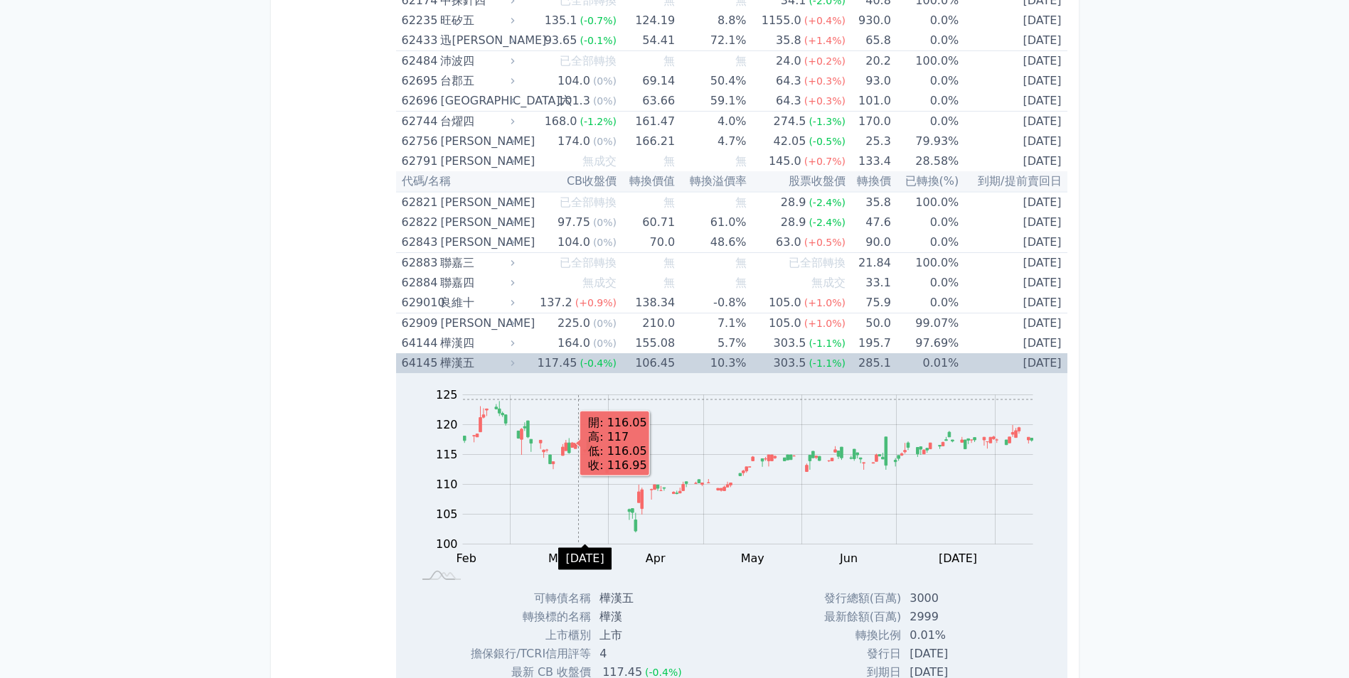
scroll to position [5973, 0]
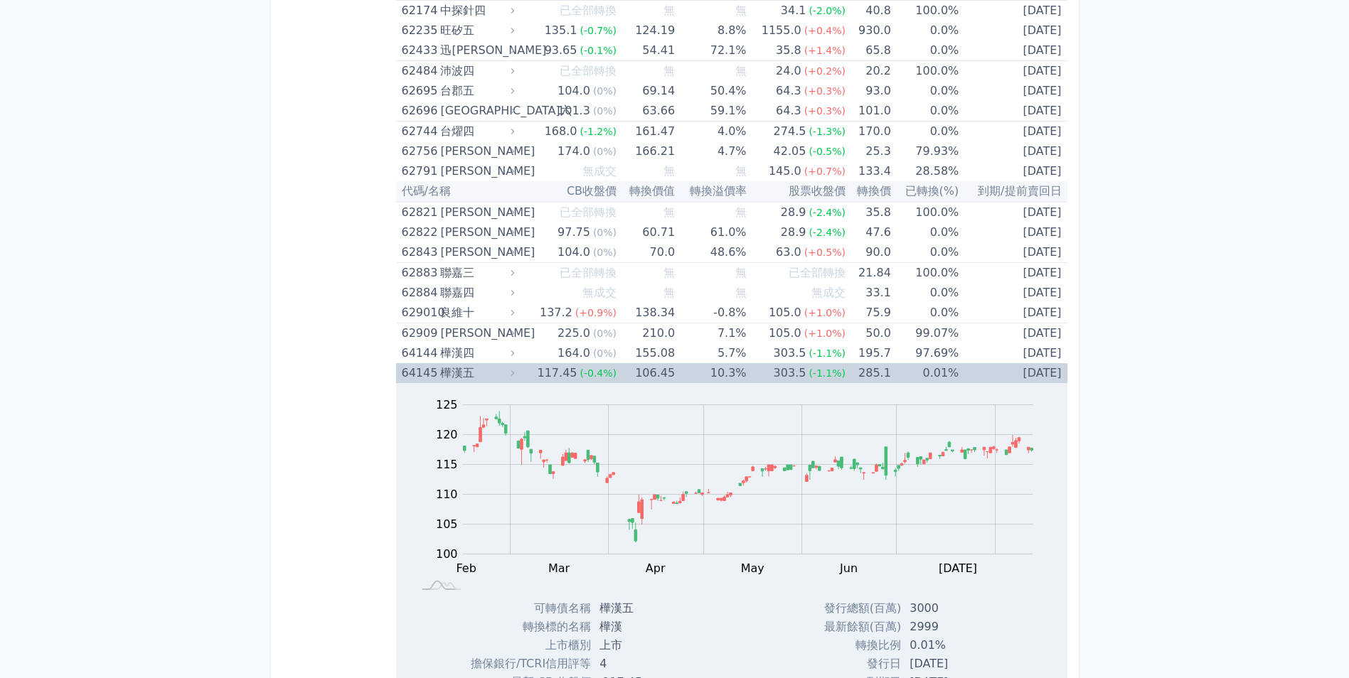
click at [518, 371] on icon at bounding box center [513, 373] width 10 height 10
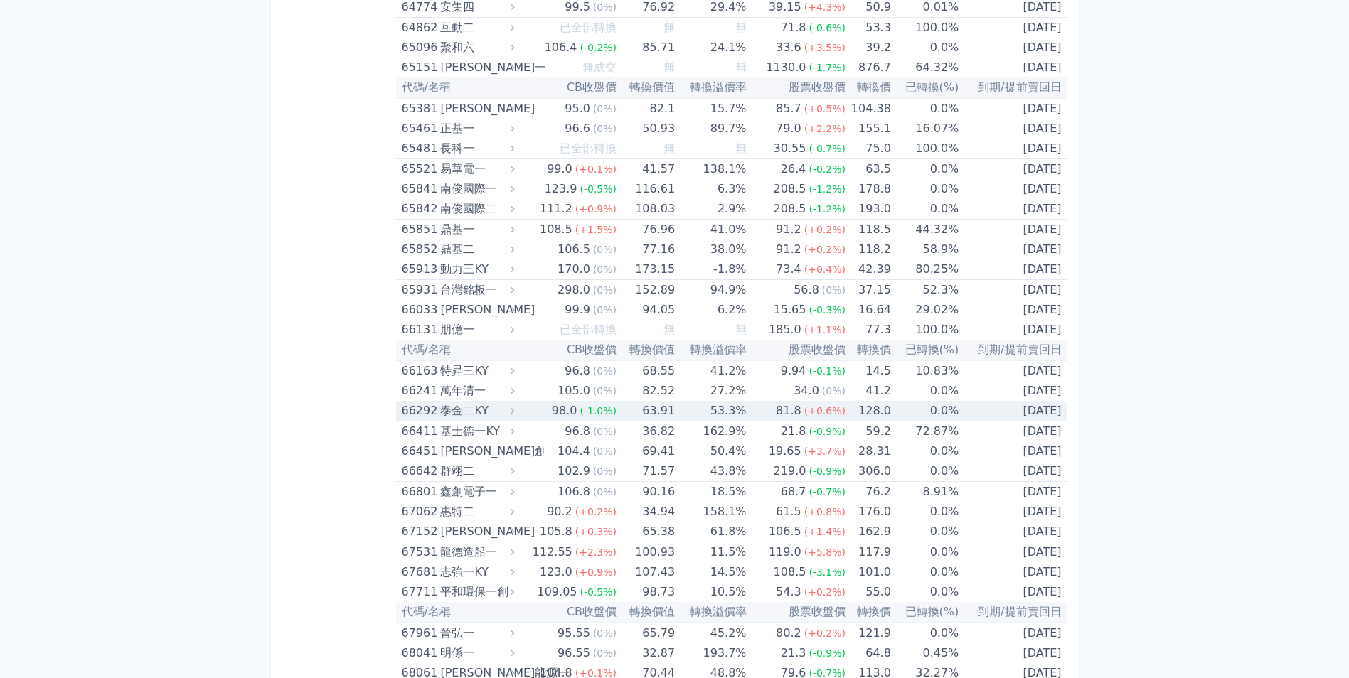
scroll to position [6755, 0]
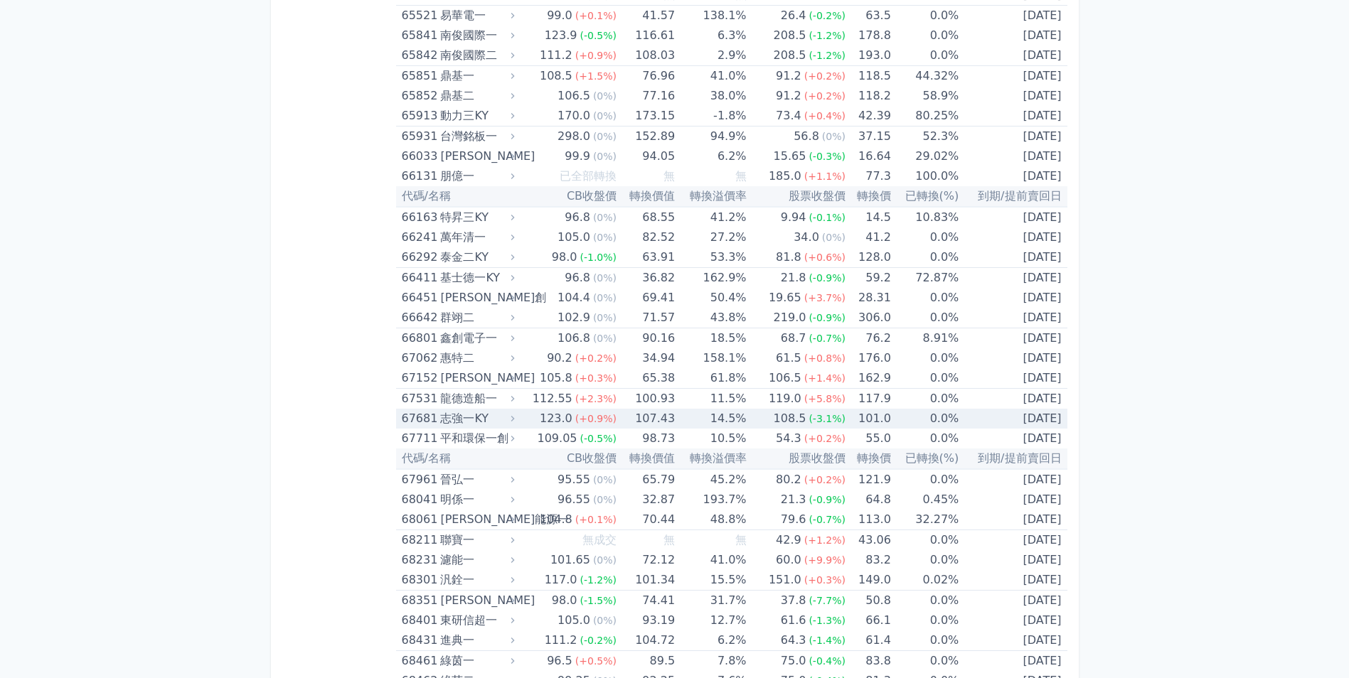
drag, startPoint x: 517, startPoint y: 422, endPoint x: 510, endPoint y: 424, distance: 7.3
click at [515, 422] on icon at bounding box center [513, 419] width 10 height 10
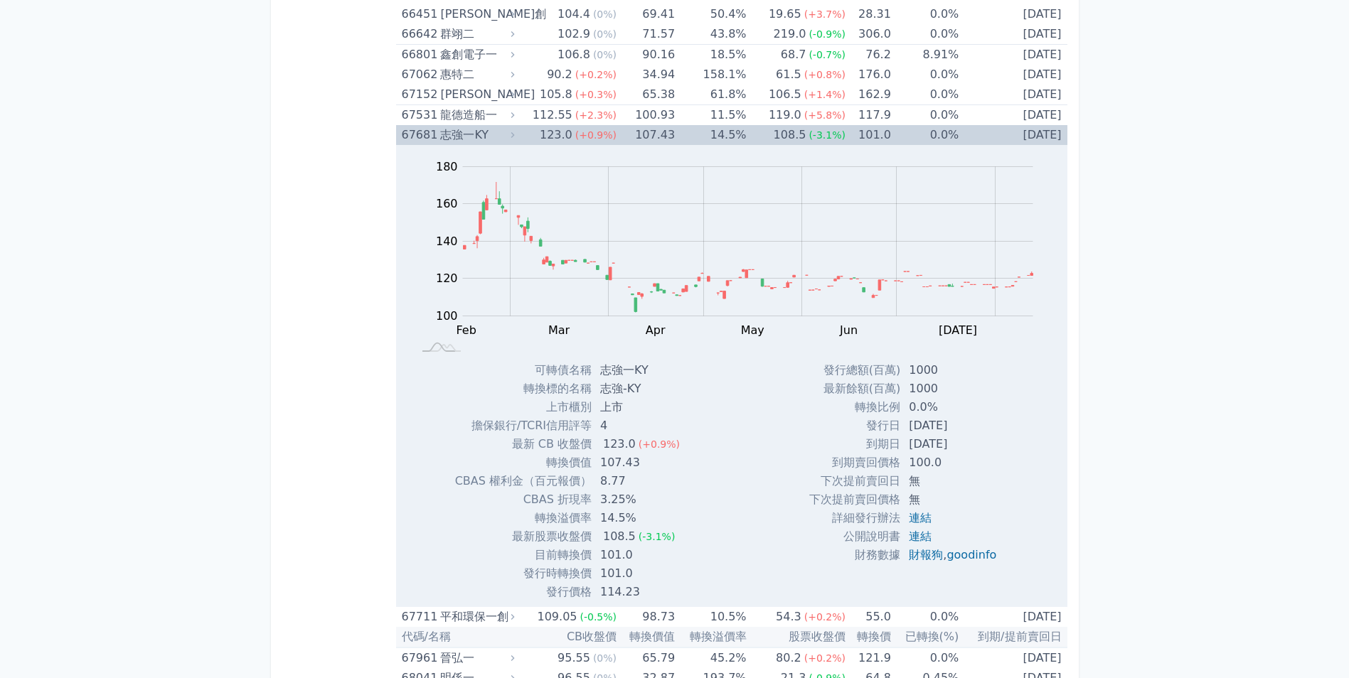
scroll to position [6897, 0]
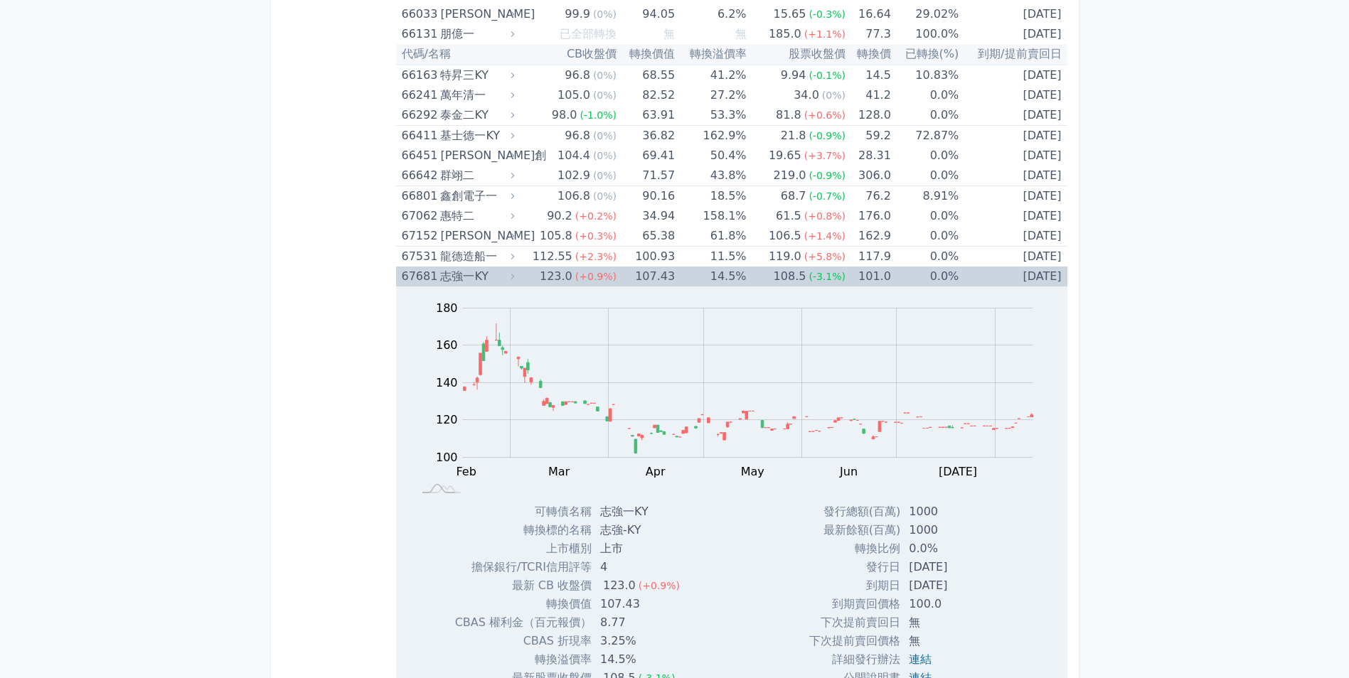
click at [514, 274] on icon at bounding box center [513, 277] width 10 height 10
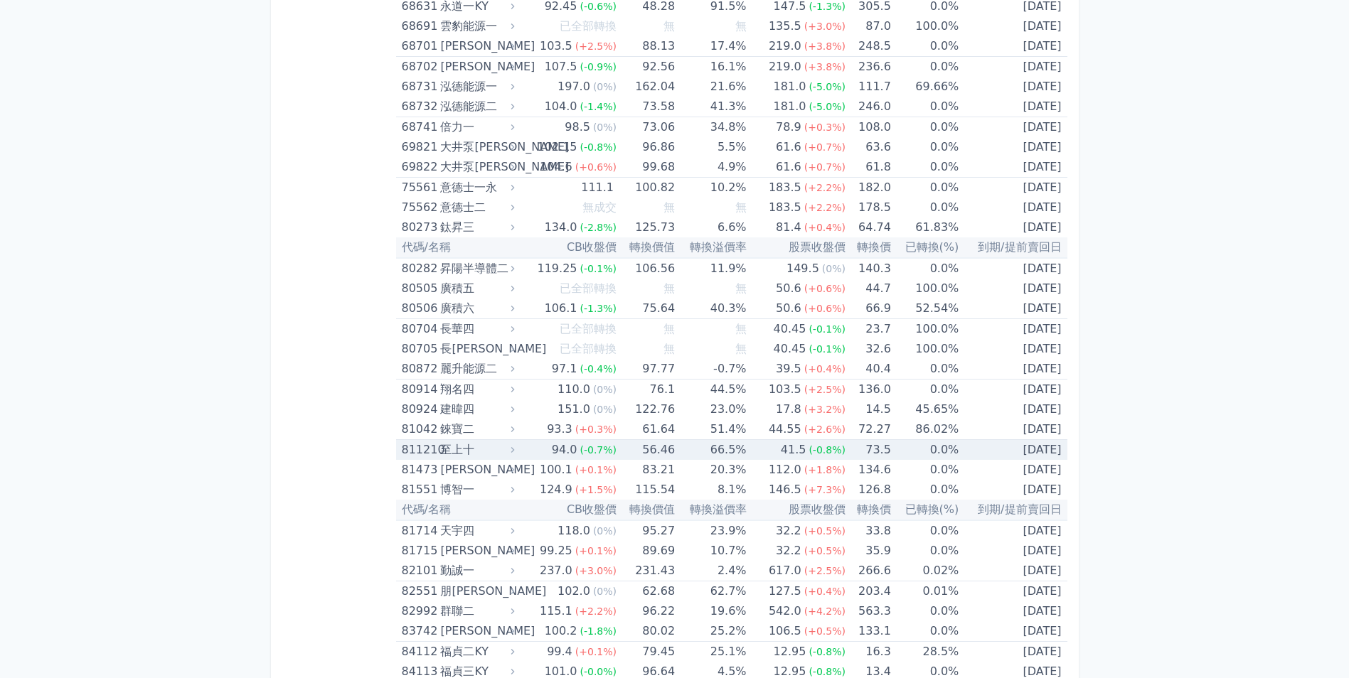
scroll to position [7466, 0]
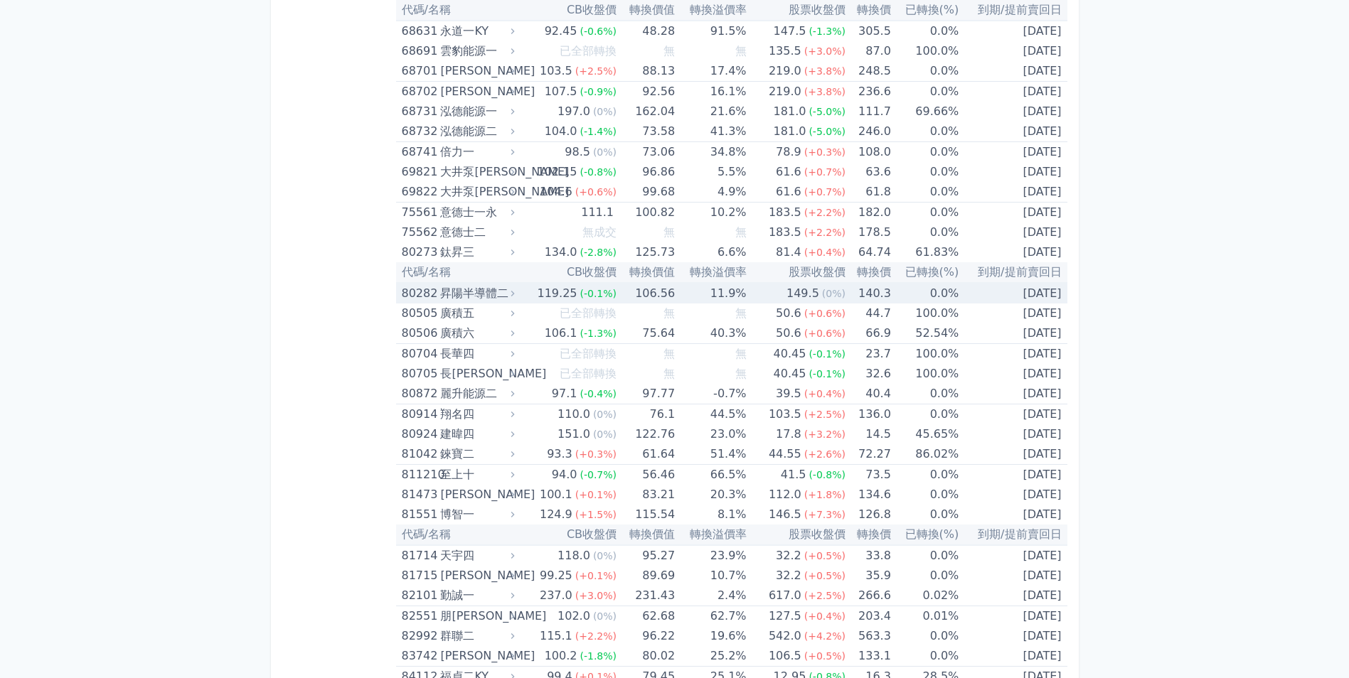
click at [523, 296] on td "119.25 (-0.1%)" at bounding box center [567, 293] width 99 height 21
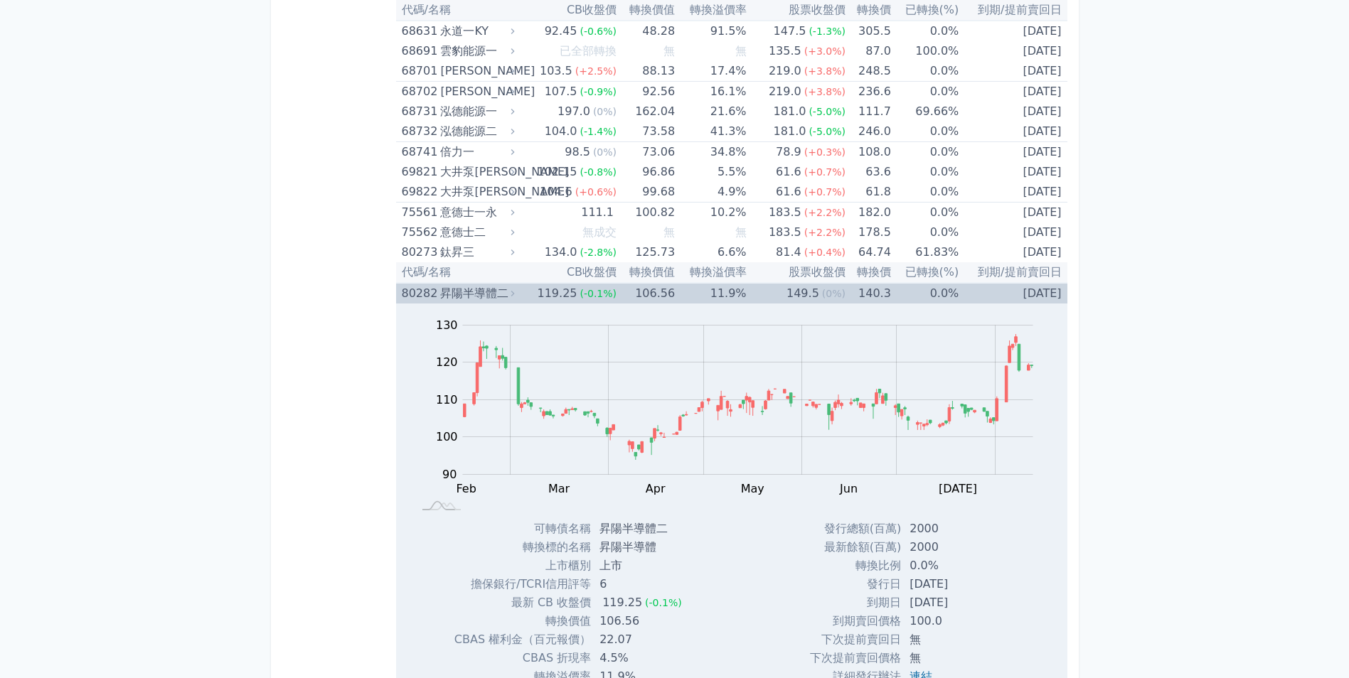
click at [523, 296] on td "119.25 (-0.1%)" at bounding box center [567, 293] width 99 height 21
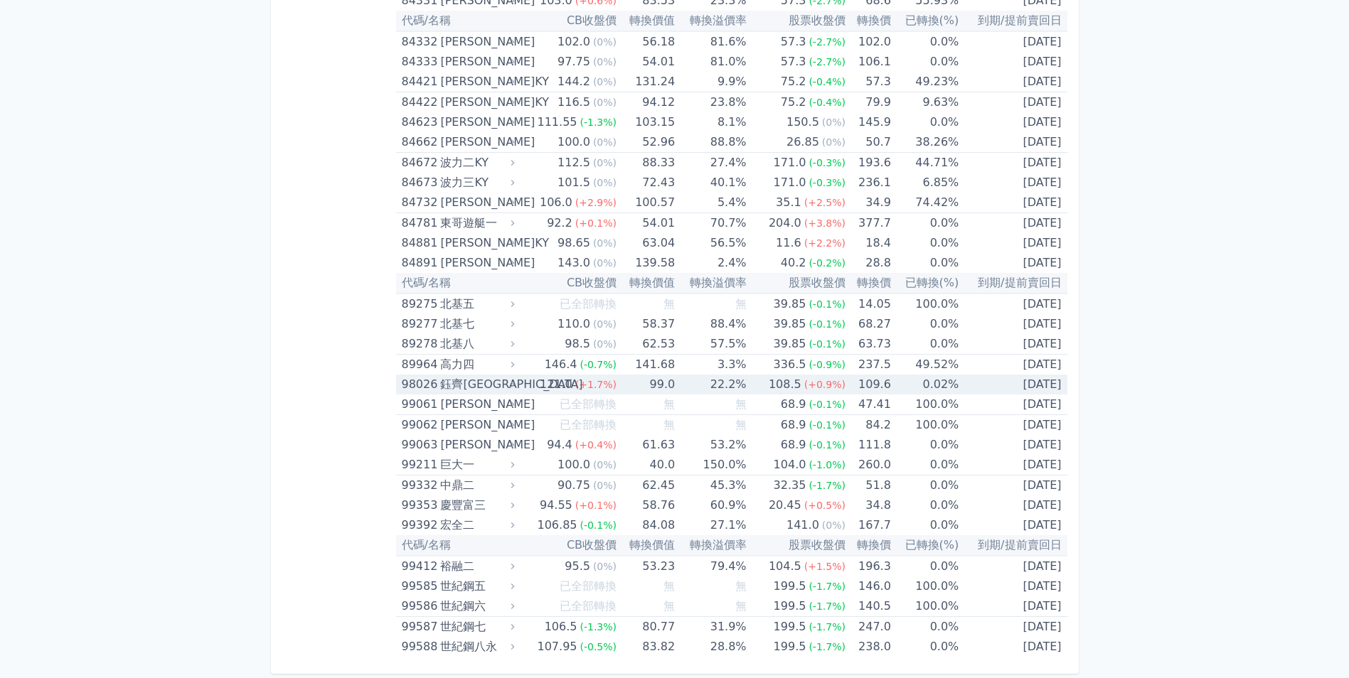
scroll to position [8243, 0]
